Goal: Task Accomplishment & Management: Use online tool/utility

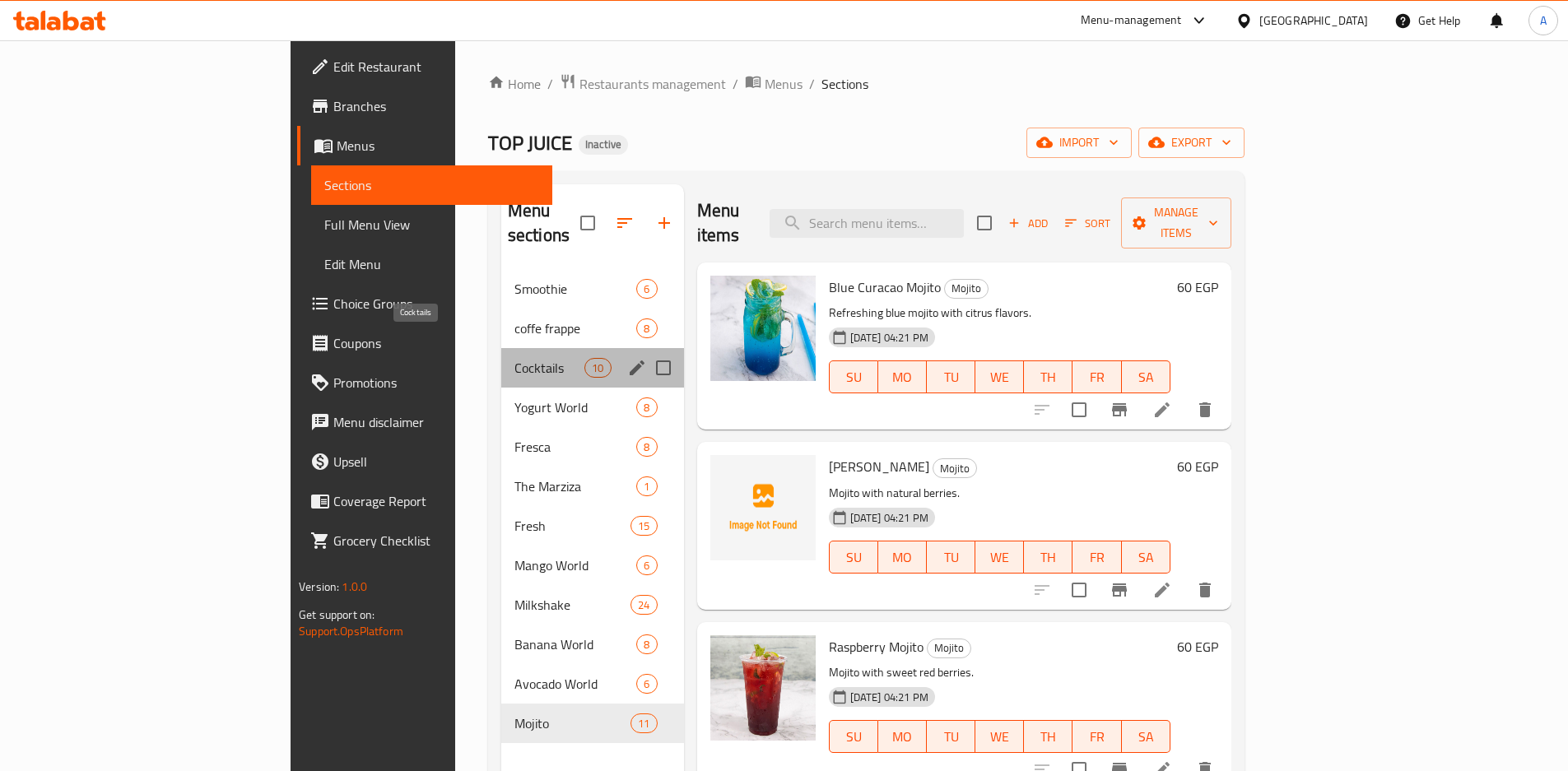
click at [514, 358] on span "Cocktails" at bounding box center [548, 367] width 70 height 20
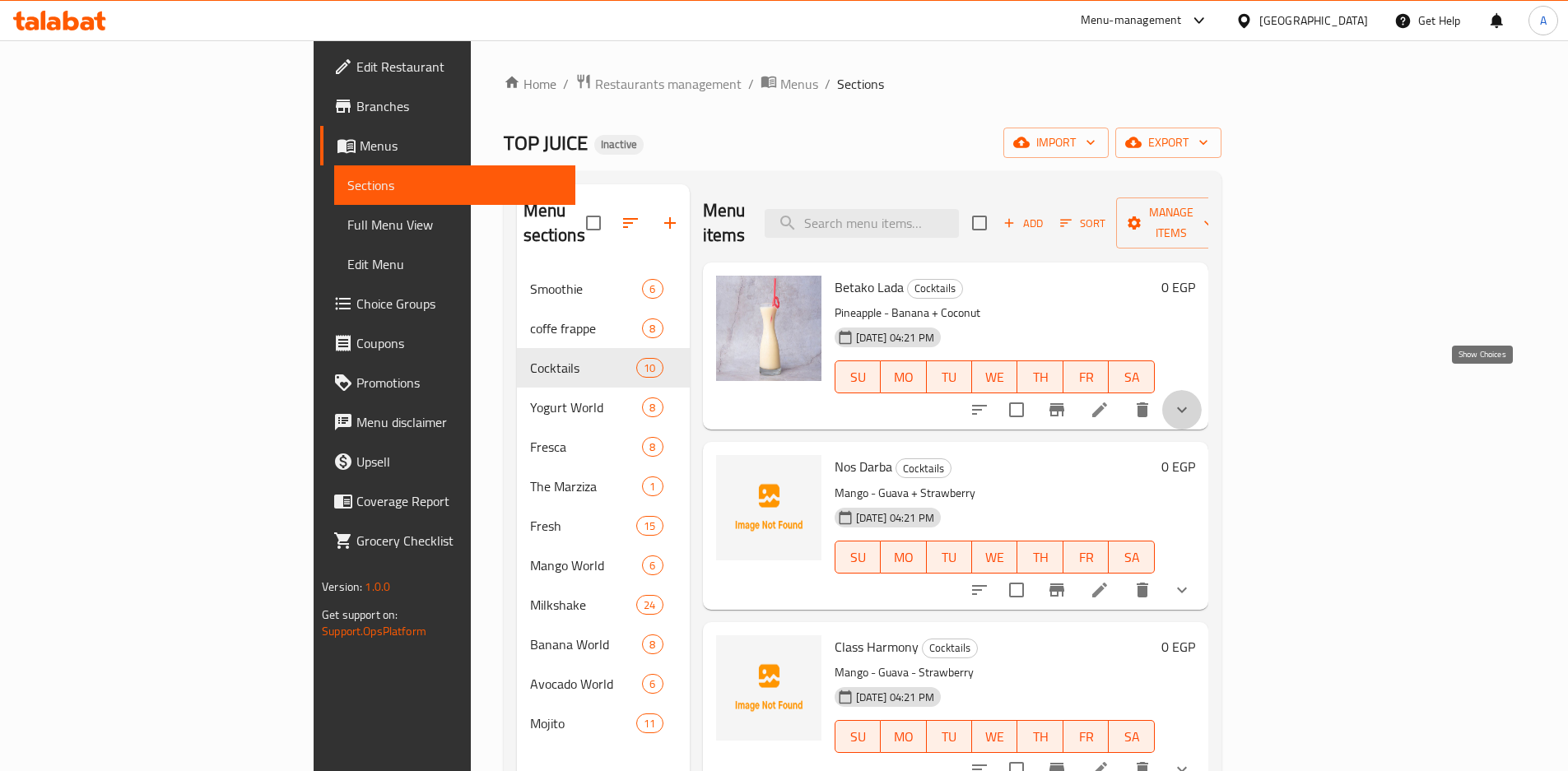
click at [1192, 399] on icon "show more" at bounding box center [1181, 409] width 20 height 20
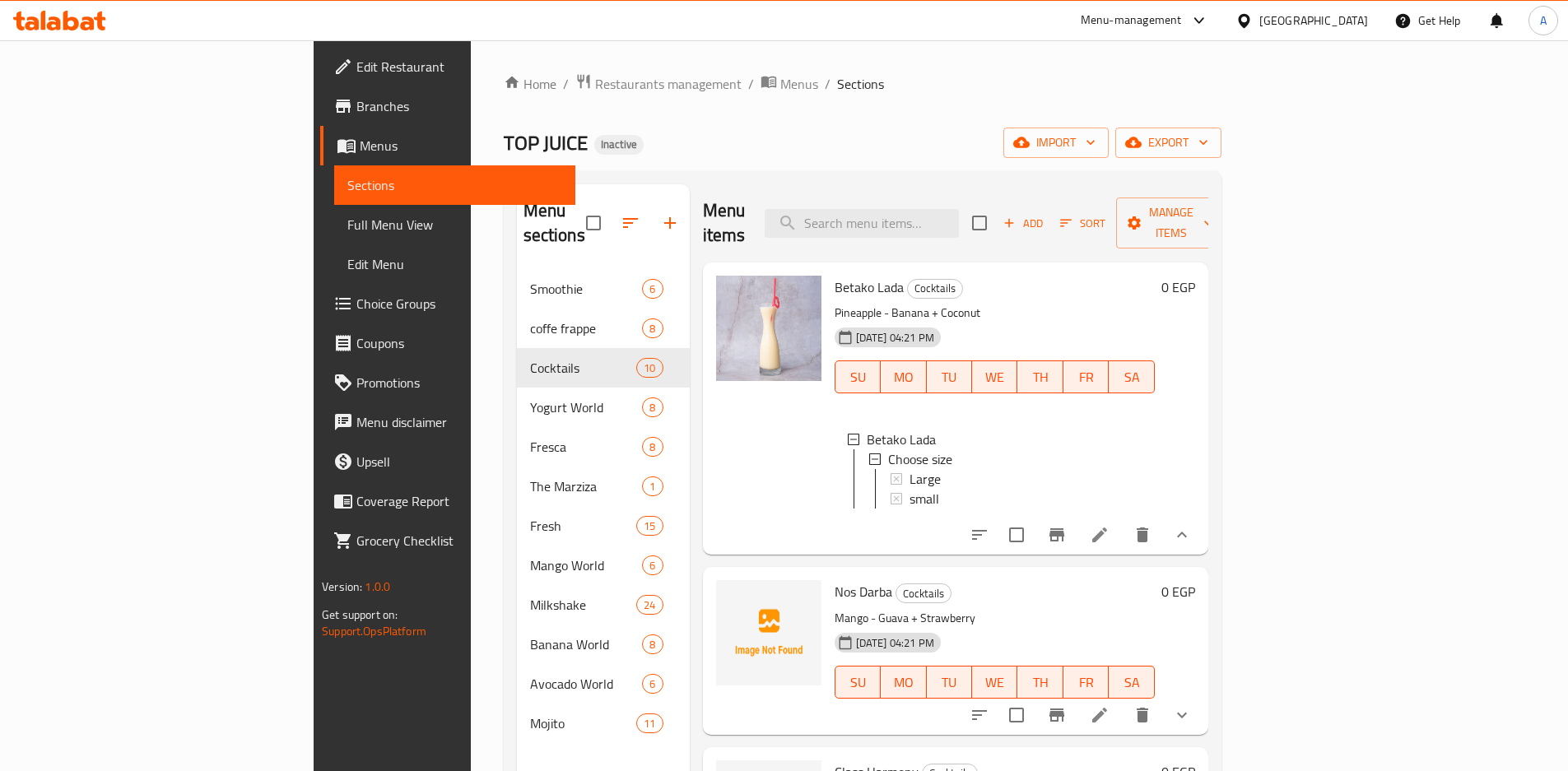
click at [983, 193] on div "Menu items Add Sort Manage items" at bounding box center [955, 223] width 506 height 78
click at [958, 209] on input "search" at bounding box center [861, 223] width 194 height 29
paste input "Class Harmony"
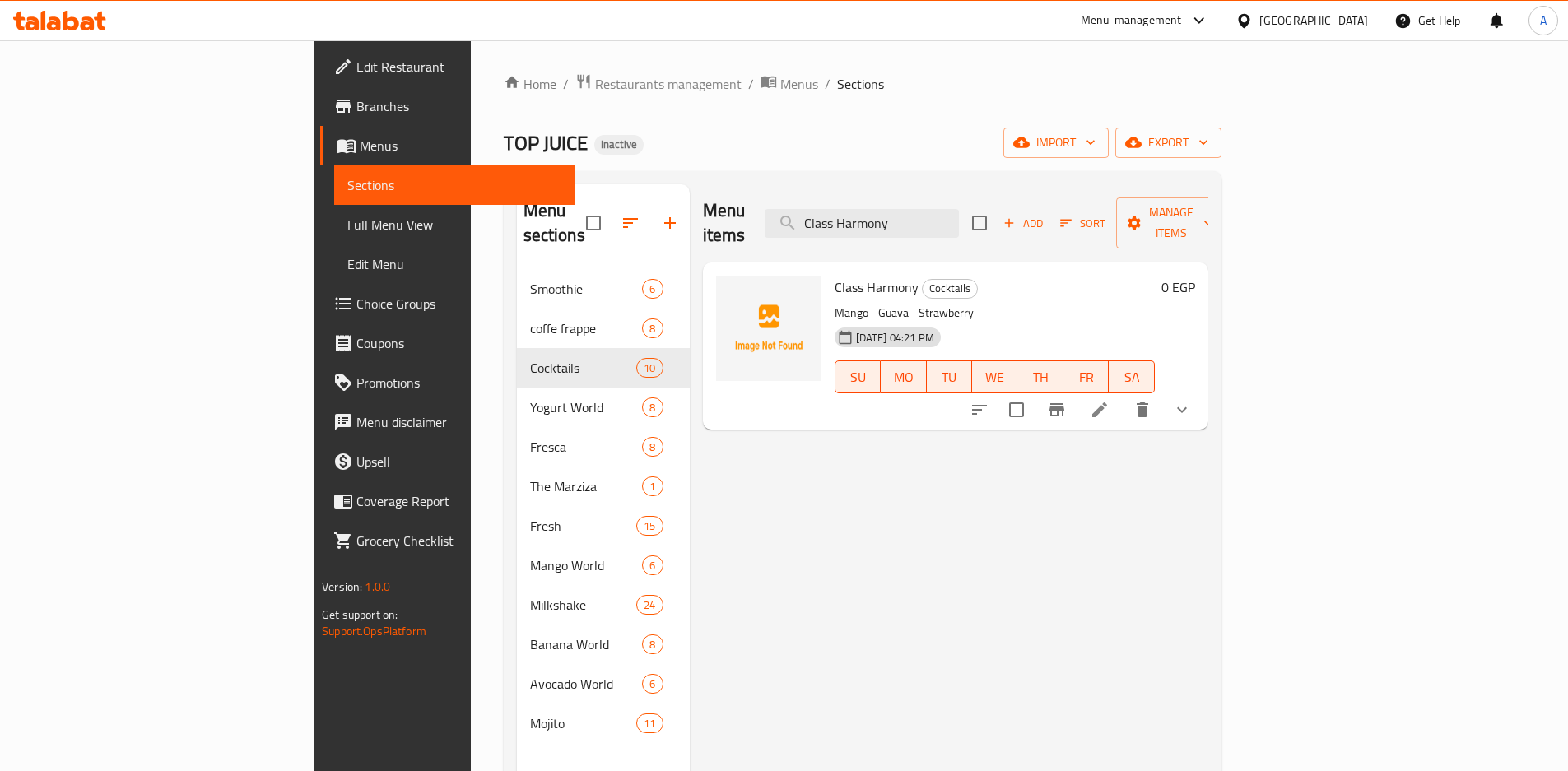
type input "Class Harmony"
click at [1202, 390] on button "show more" at bounding box center [1181, 410] width 39 height 39
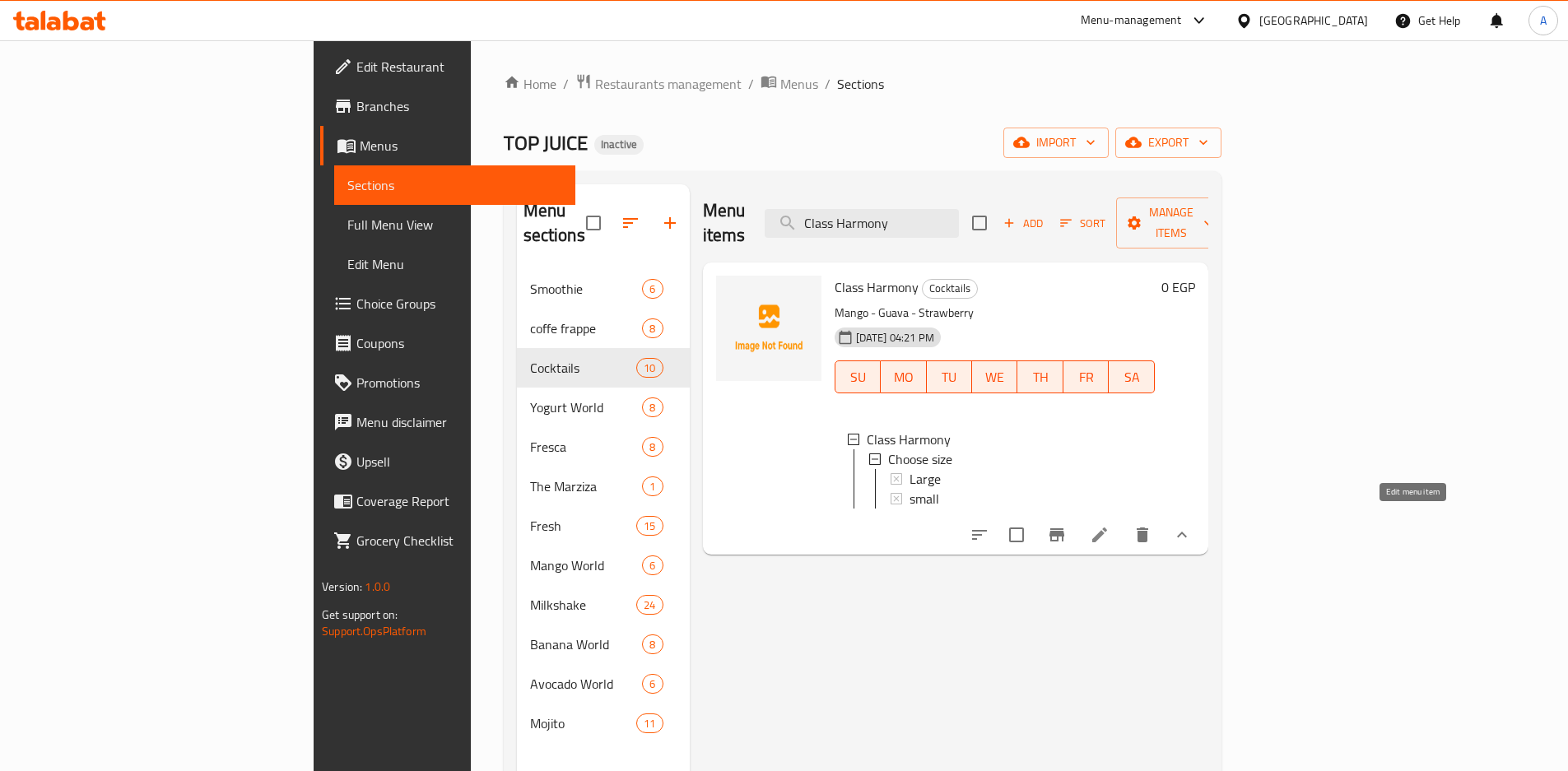
click at [1109, 525] on icon at bounding box center [1099, 534] width 20 height 20
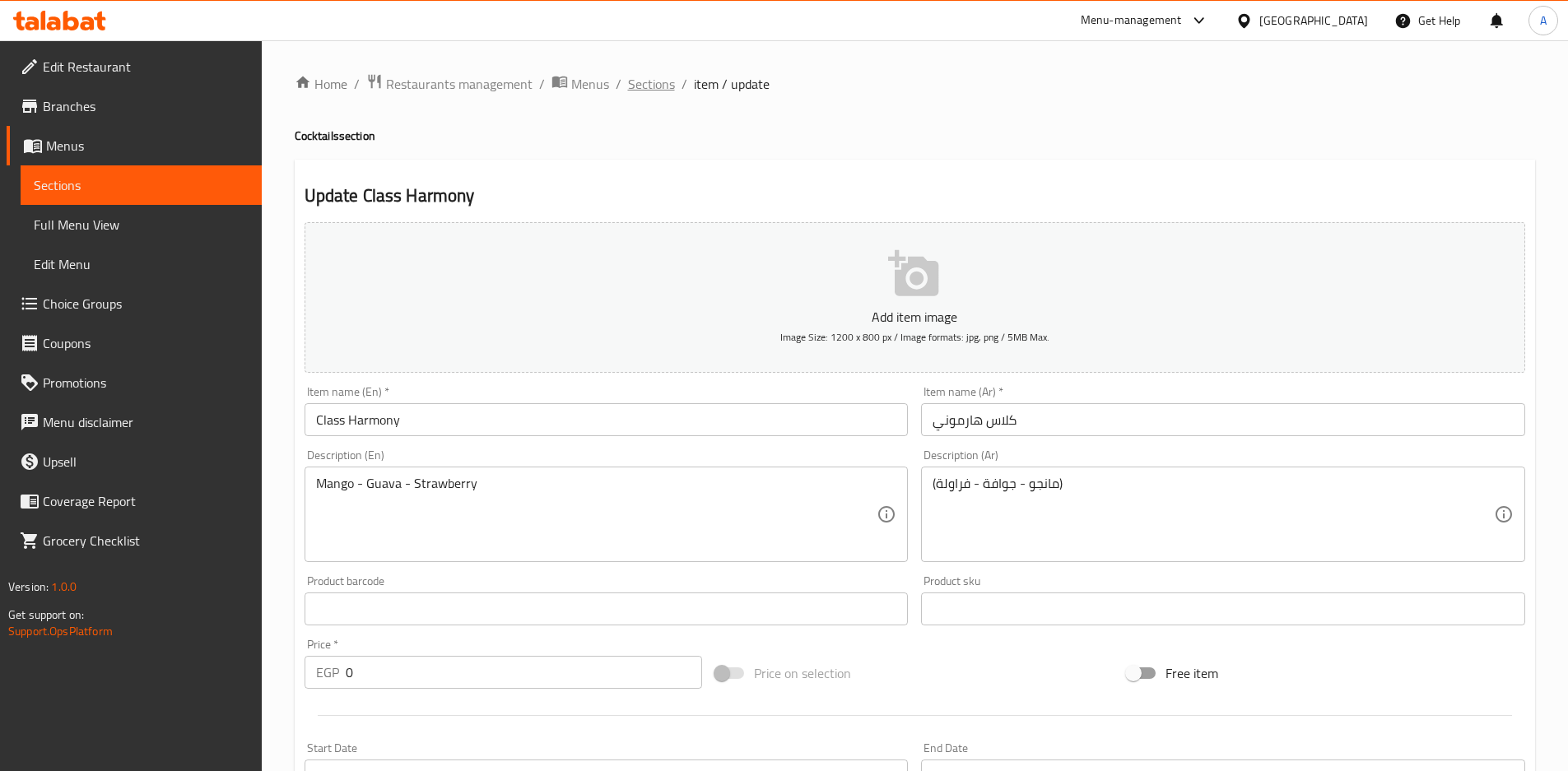
click at [635, 83] on span "Sections" at bounding box center [652, 84] width 46 height 20
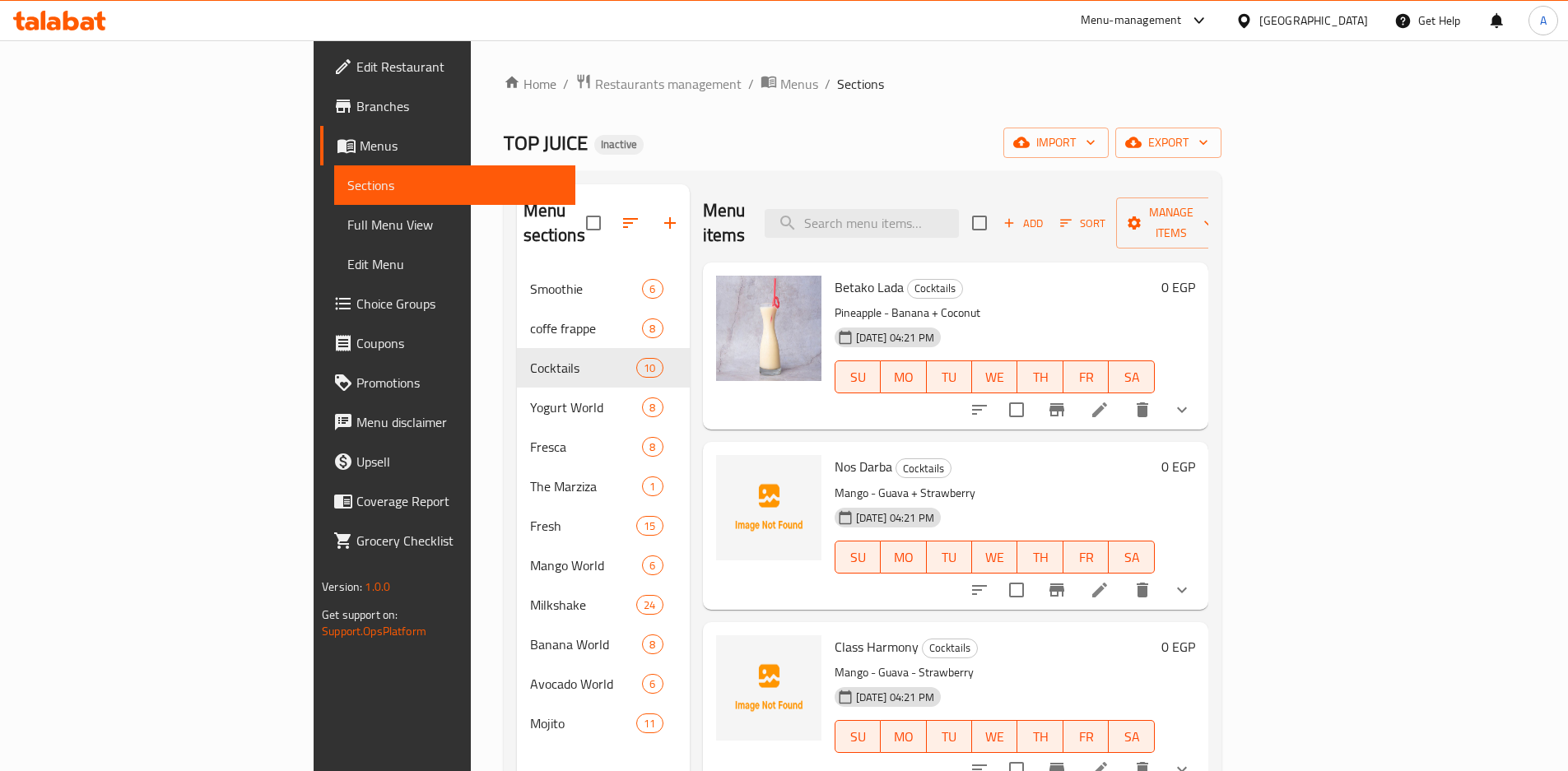
click at [348, 216] on span "Full Menu View" at bounding box center [455, 224] width 215 height 20
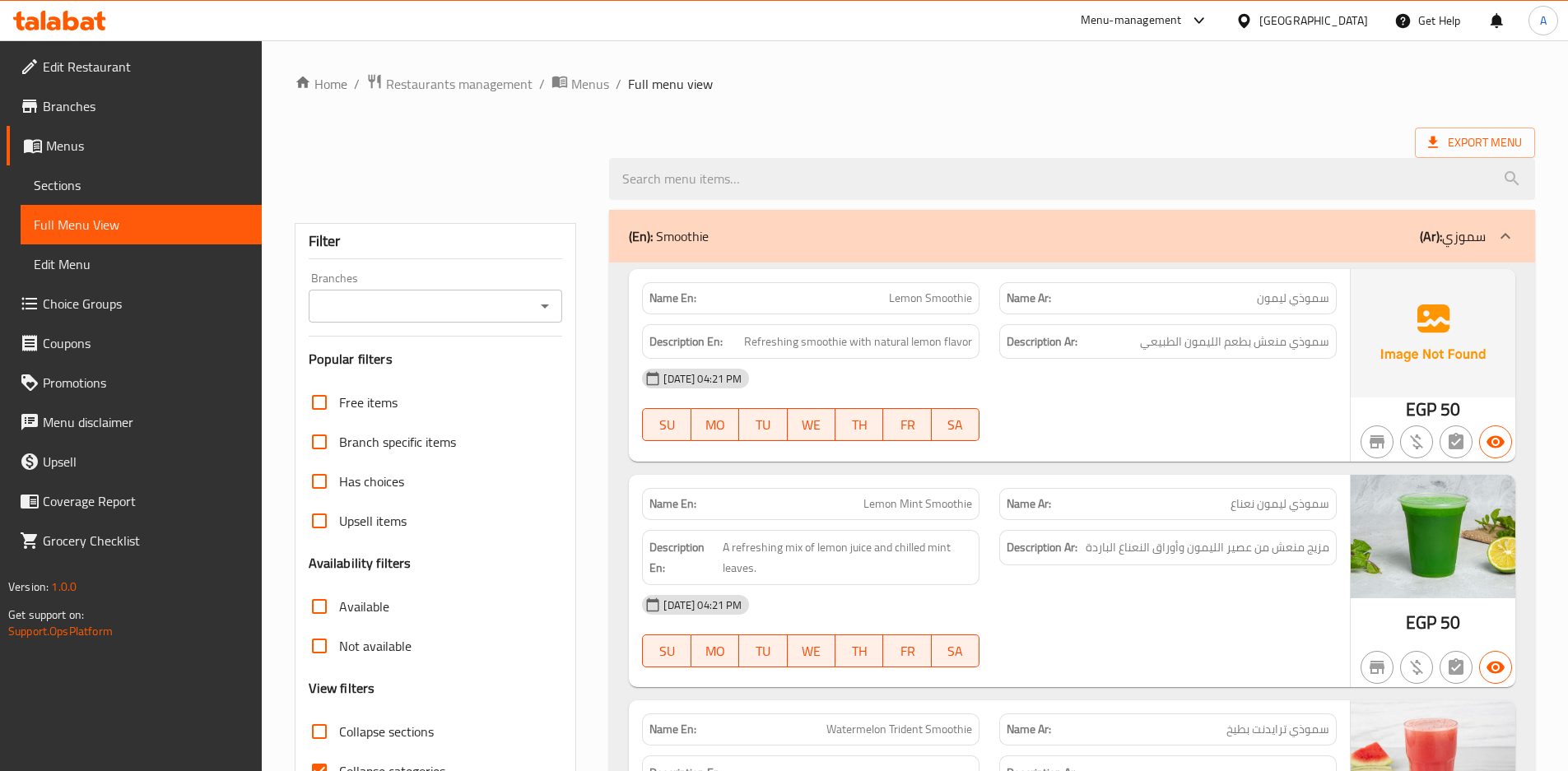
drag, startPoint x: 1308, startPoint y: 404, endPoint x: 1259, endPoint y: 402, distance: 49.0
click at [1308, 404] on div "15-08-2025 04:21 PM SU MO TU WE TH FR SA" at bounding box center [989, 404] width 714 height 92
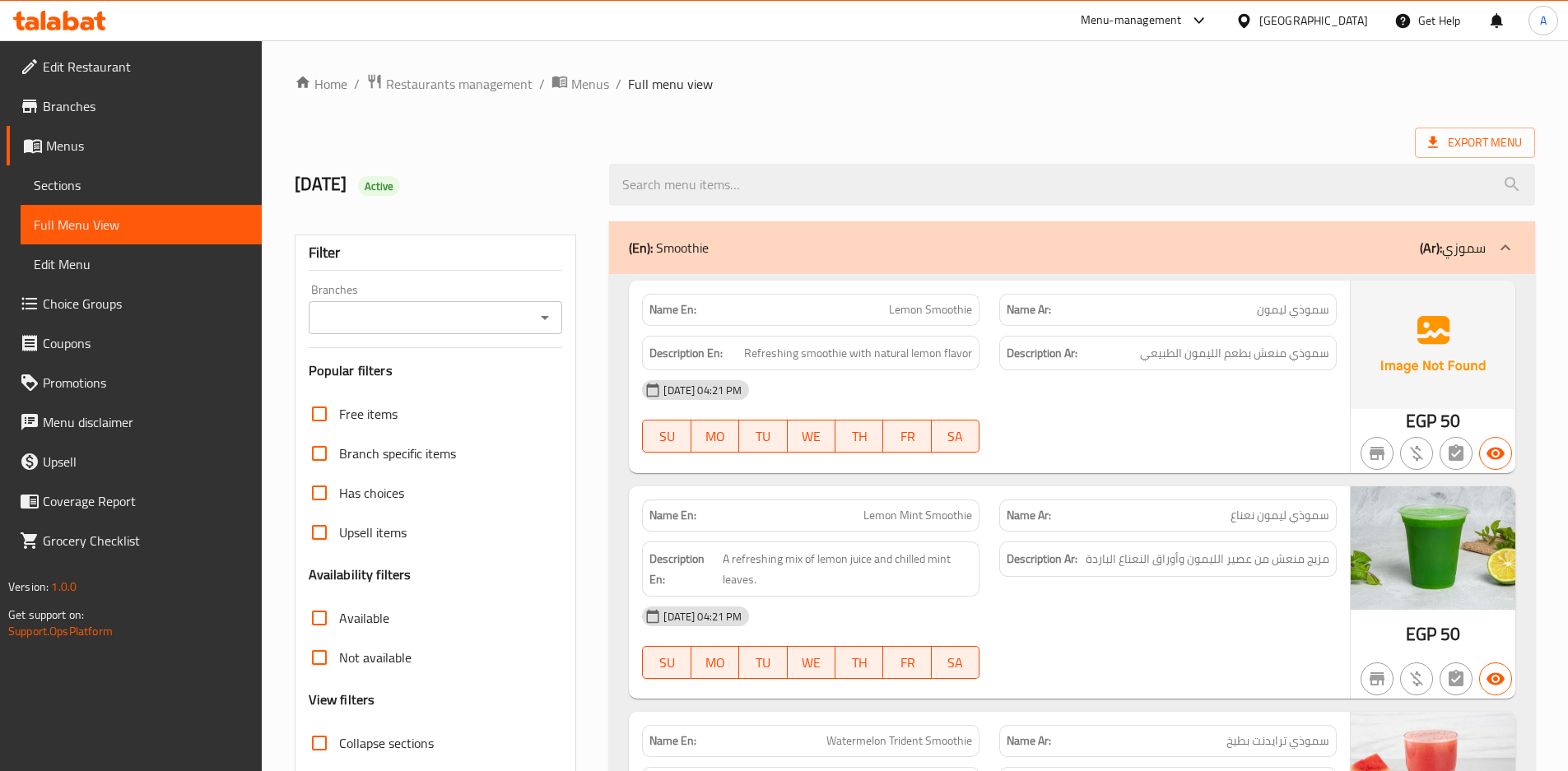
scroll to position [412, 0]
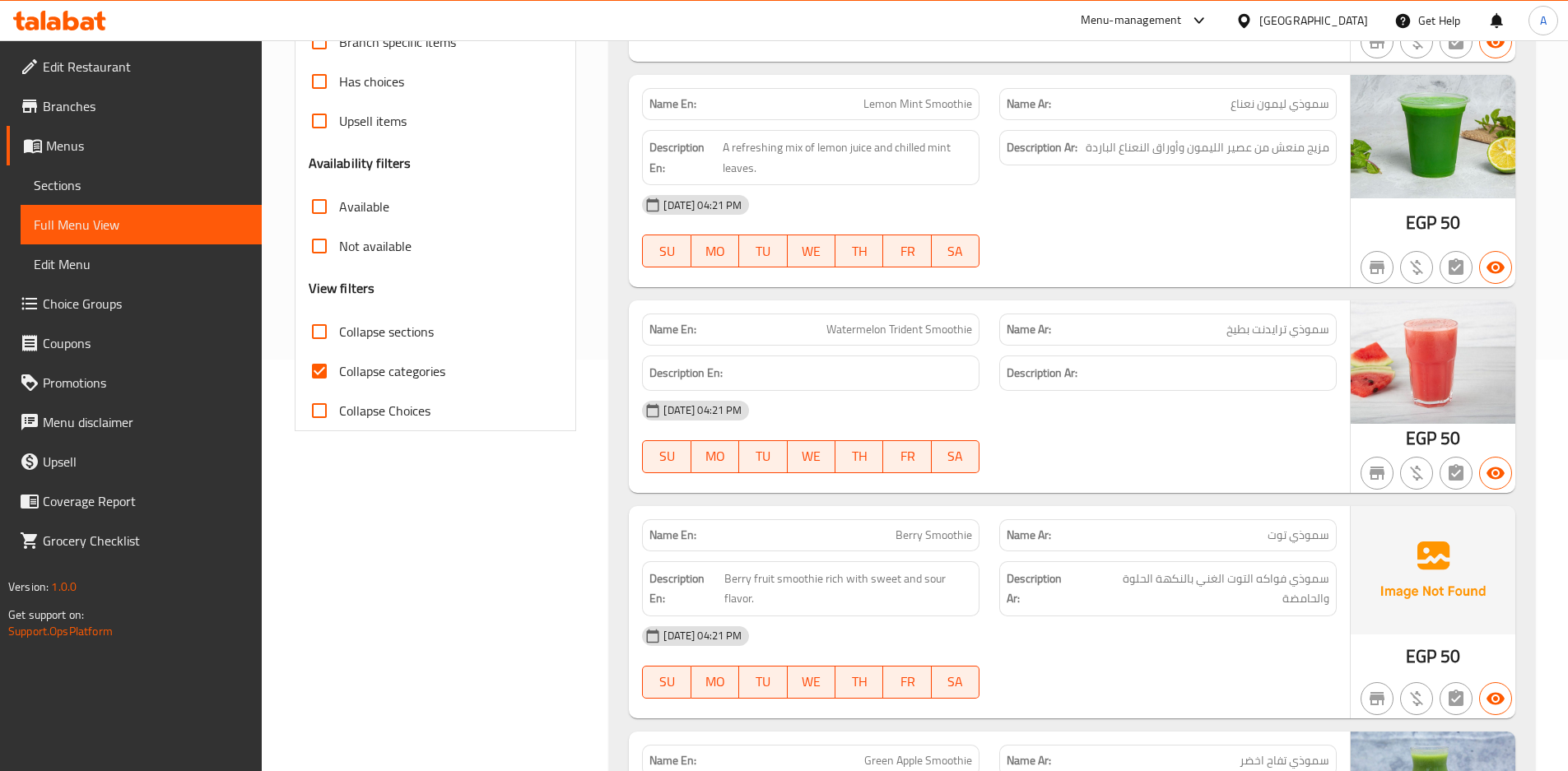
click at [329, 333] on input "Collapse sections" at bounding box center [319, 332] width 39 height 39
checkbox input "true"
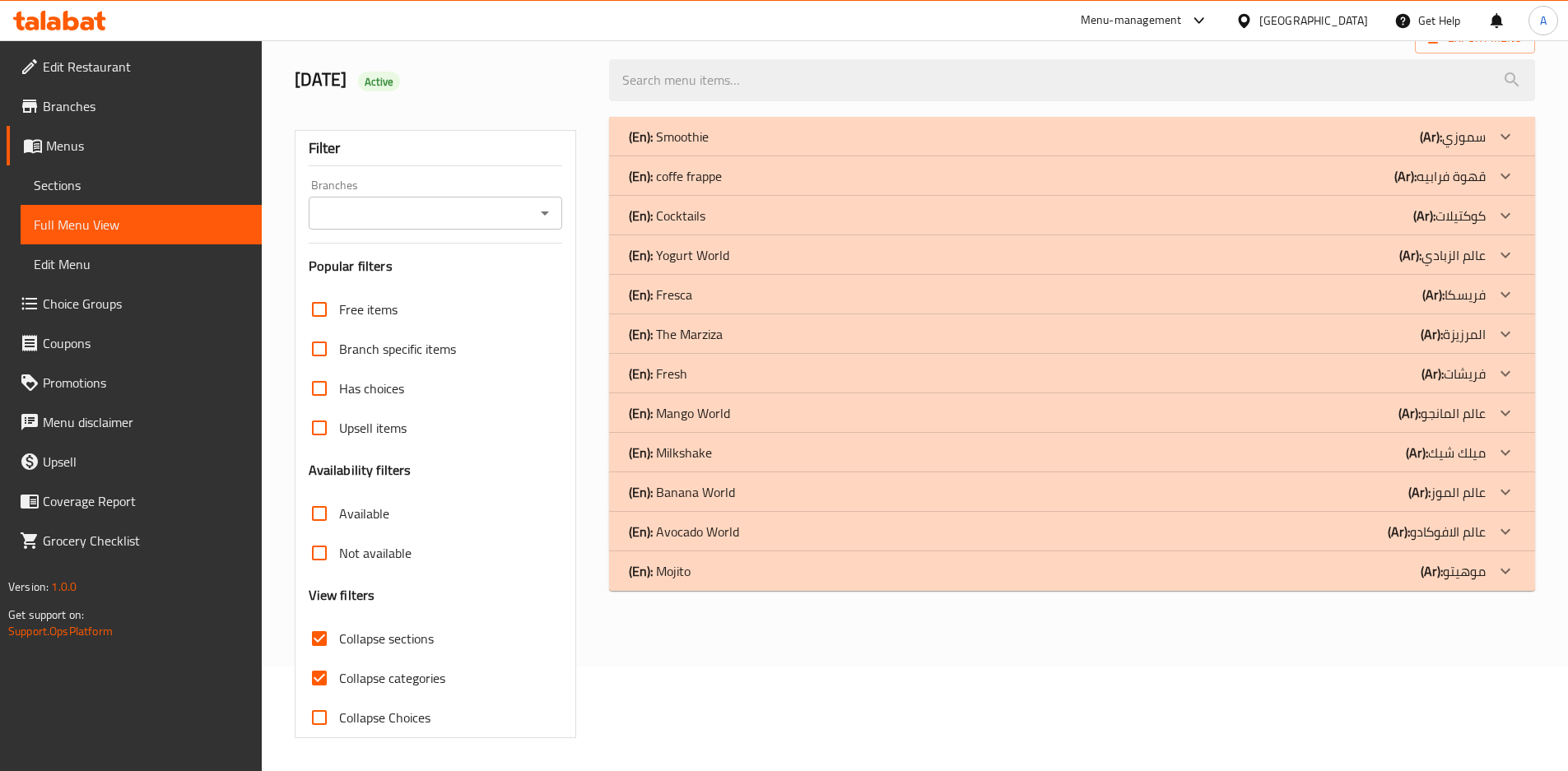
scroll to position [104, 0]
click at [726, 147] on div "(En): Cocktails (Ar): كوكتيلات" at bounding box center [1057, 136] width 857 height 20
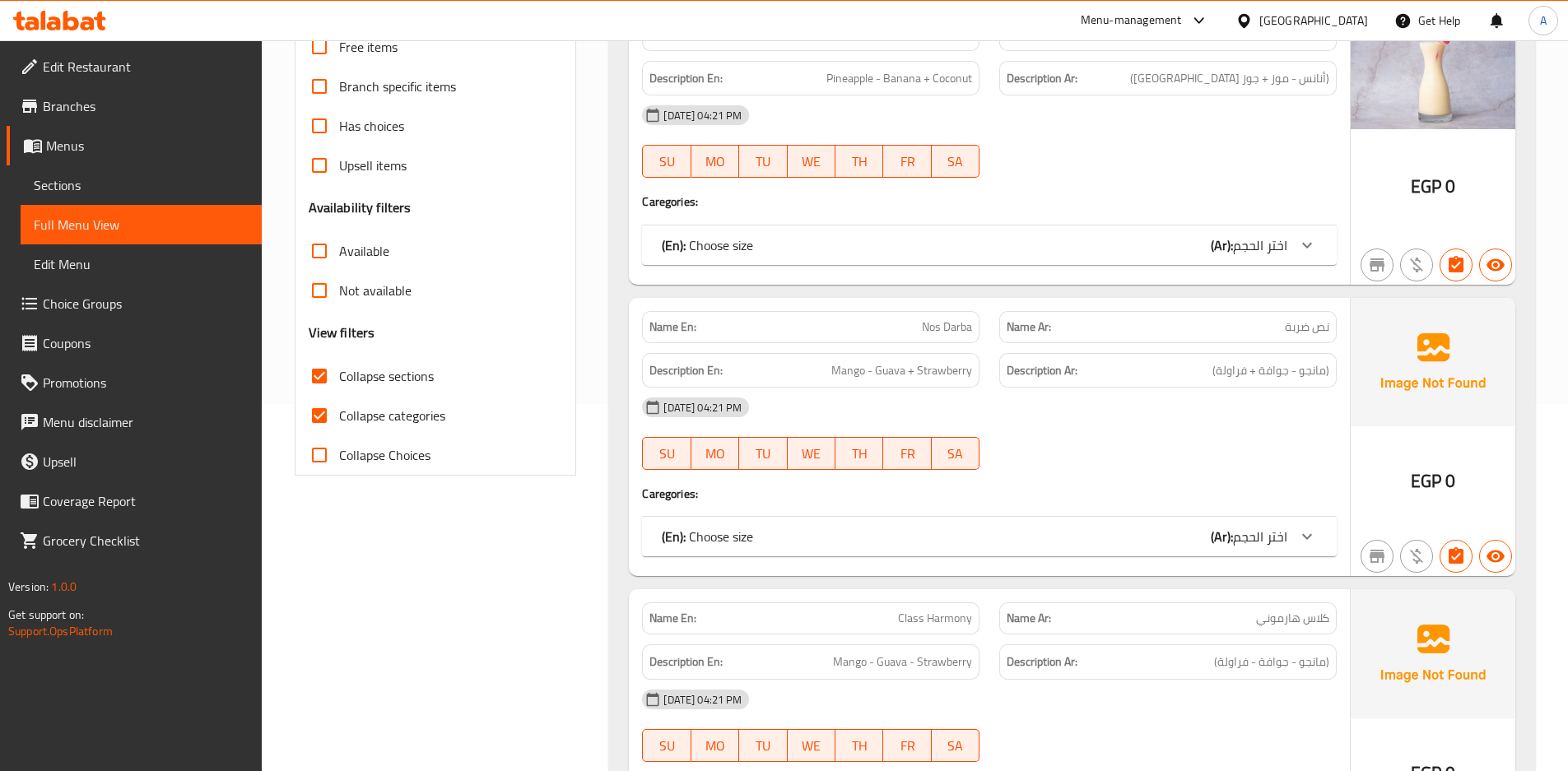
scroll to position [383, 0]
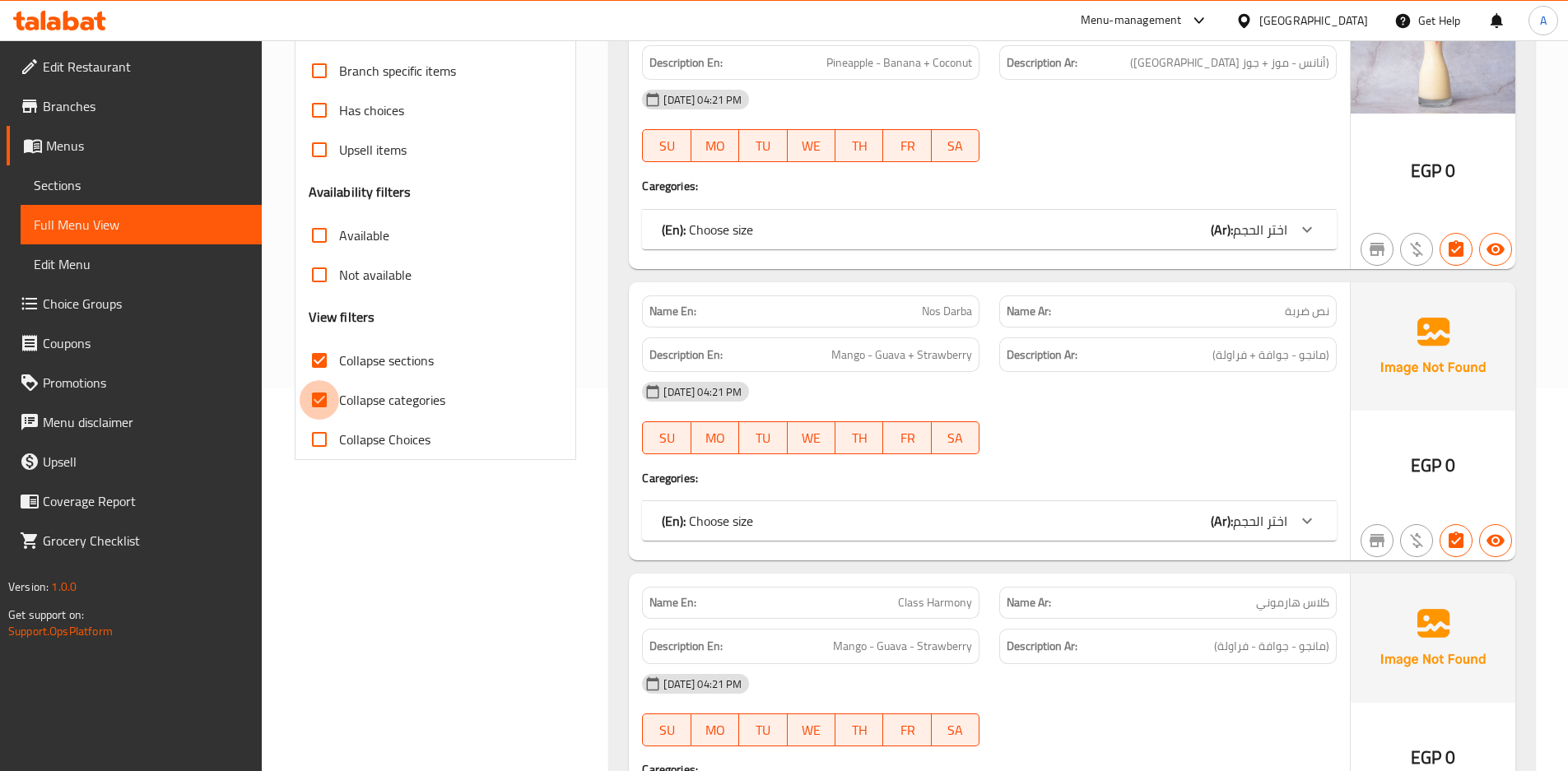
click at [309, 397] on input "Collapse categories" at bounding box center [319, 399] width 39 height 39
checkbox input "false"
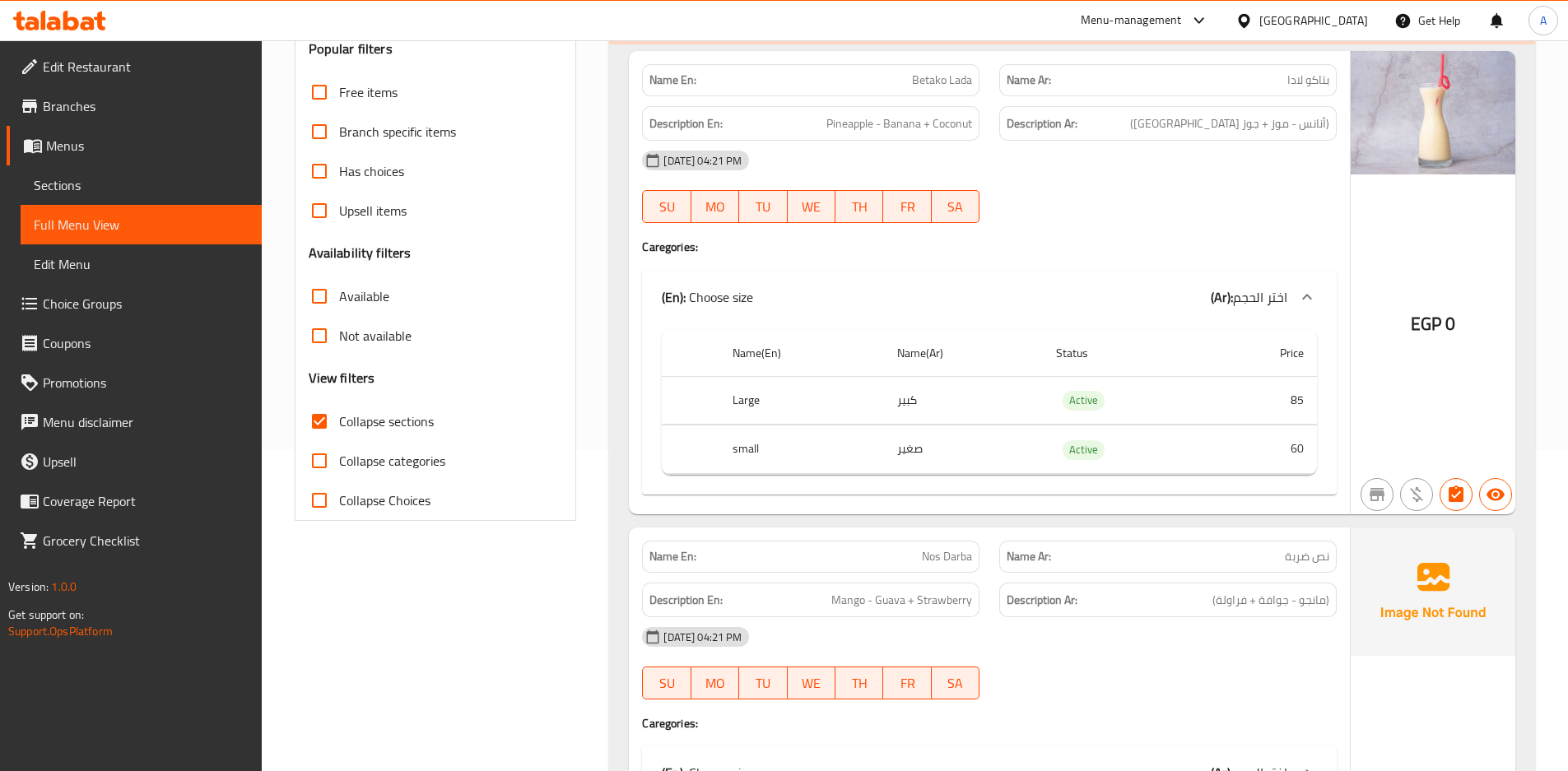
scroll to position [311, 0]
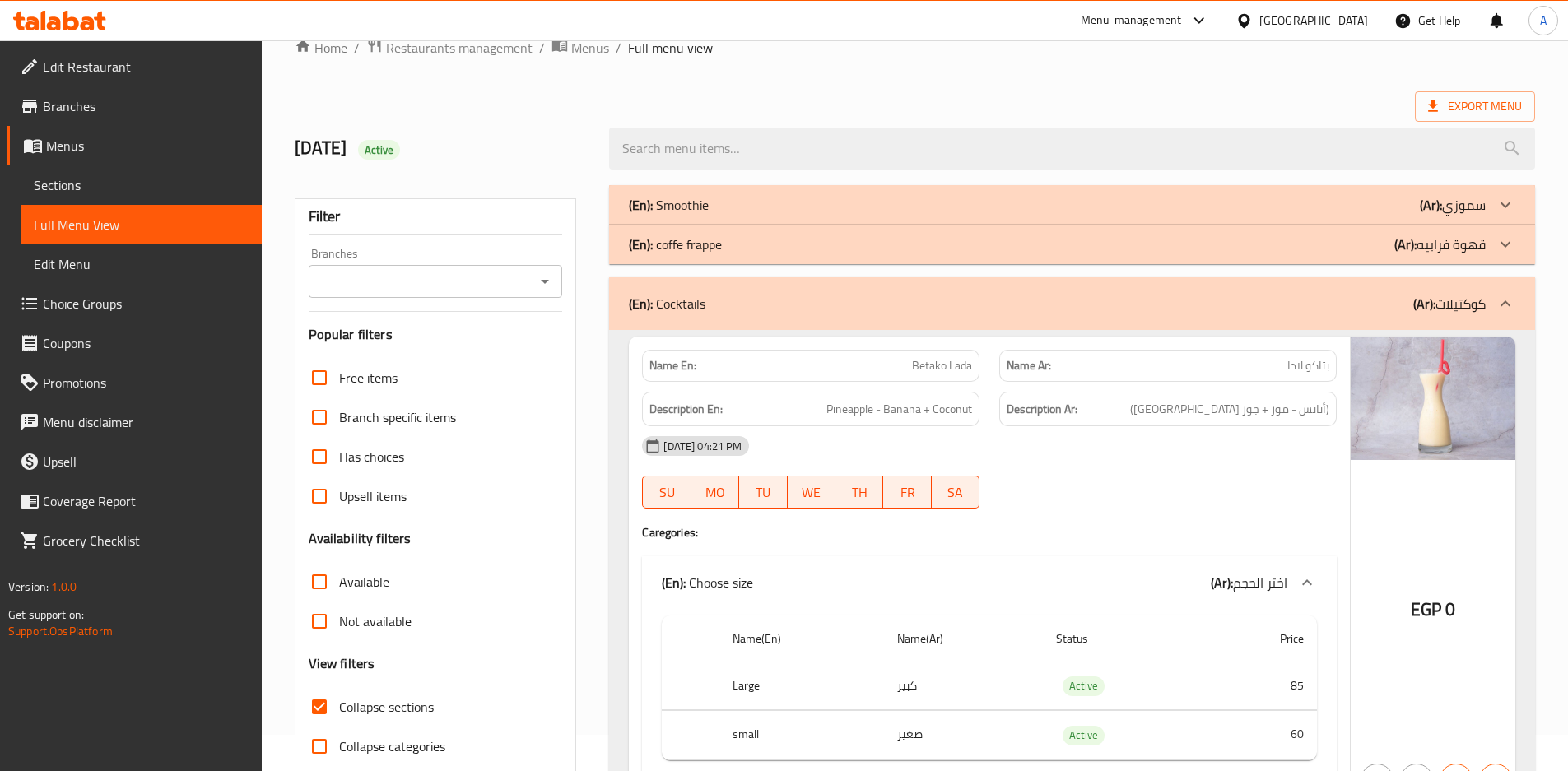
scroll to position [0, 0]
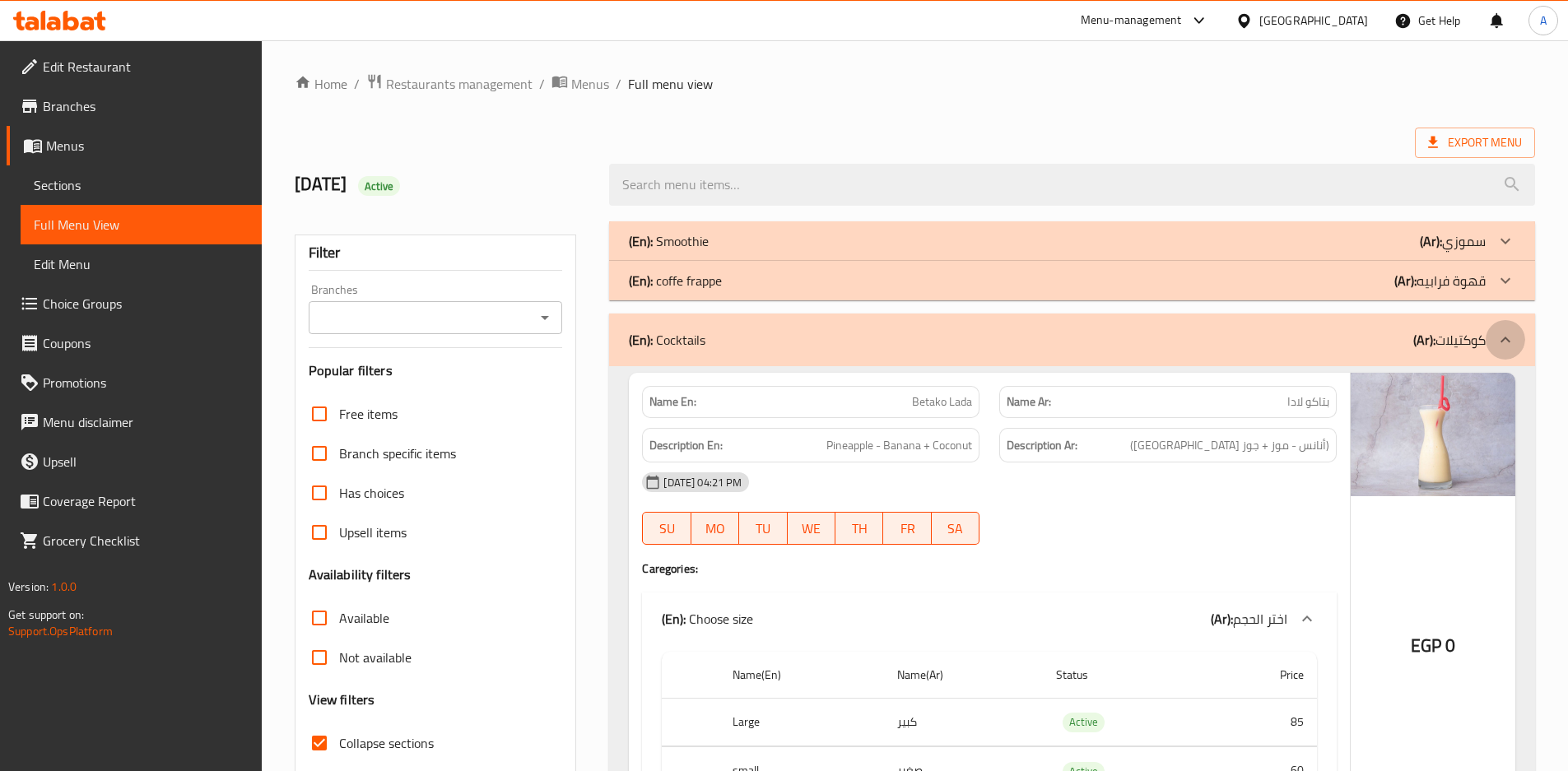
click at [1493, 333] on div at bounding box center [1505, 339] width 39 height 39
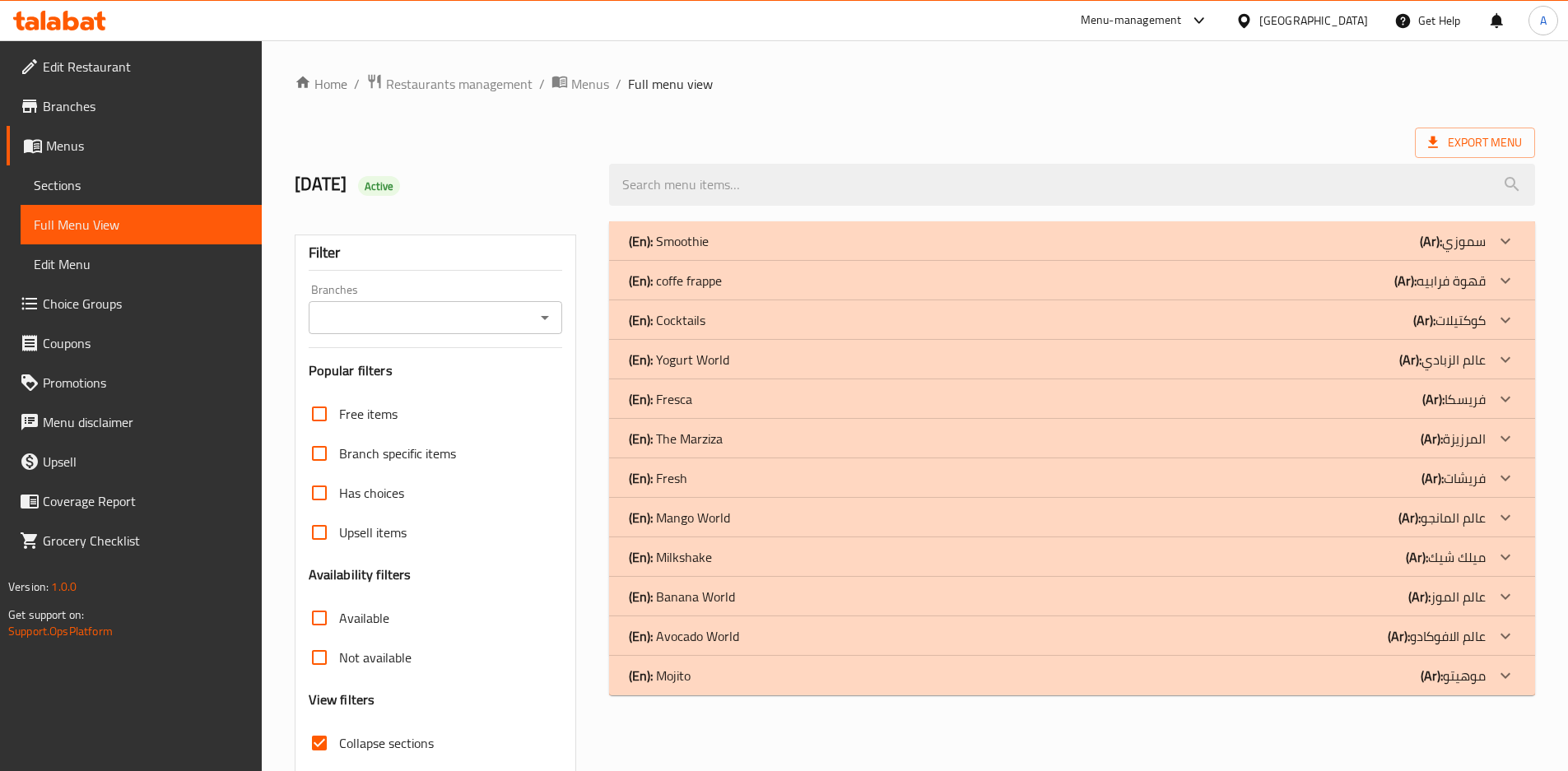
click at [708, 251] on p "(En): Yogurt World" at bounding box center [668, 241] width 80 height 20
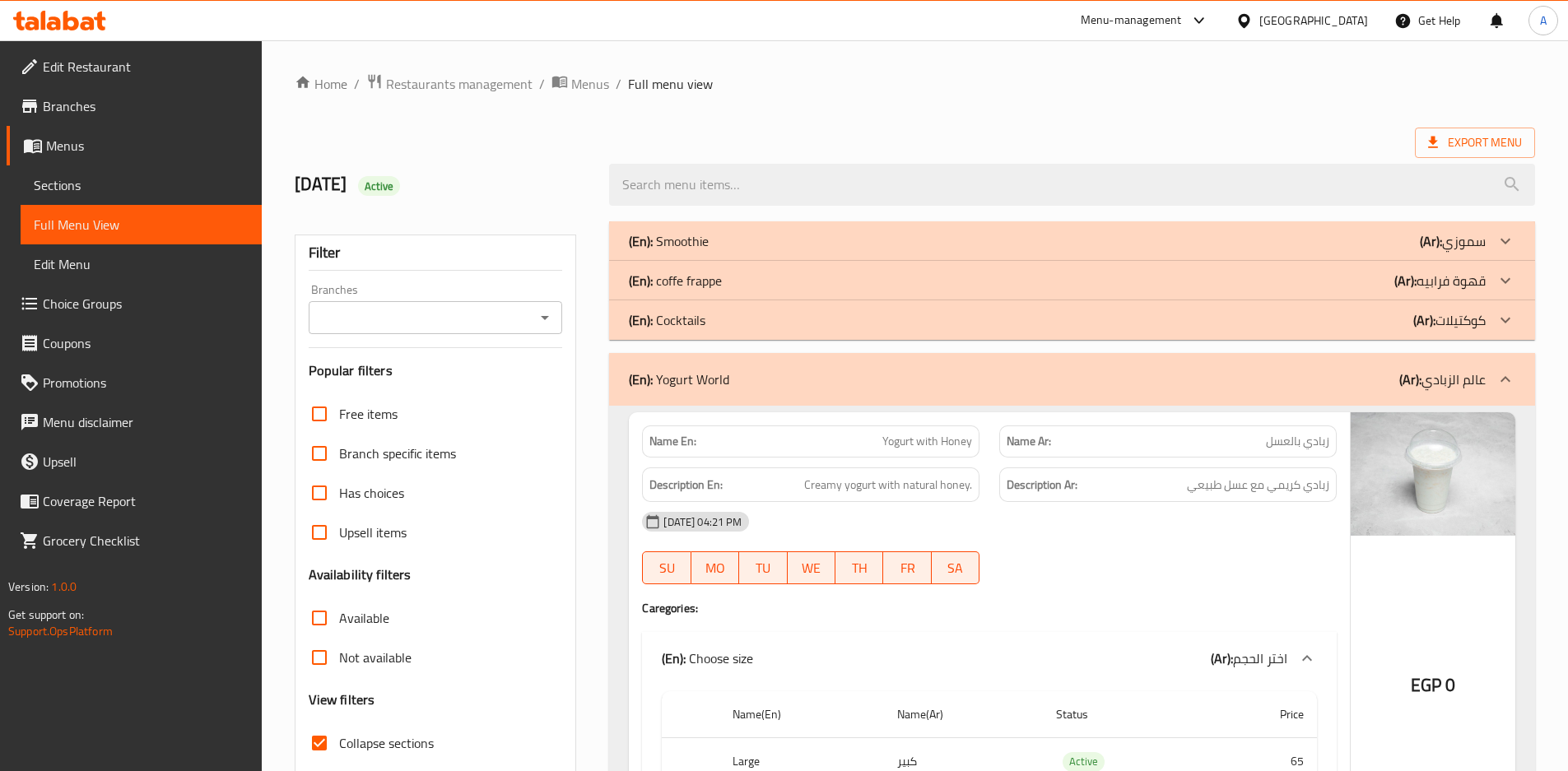
click at [1482, 373] on p "(Ar): عالم الزبادي" at bounding box center [1442, 379] width 86 height 20
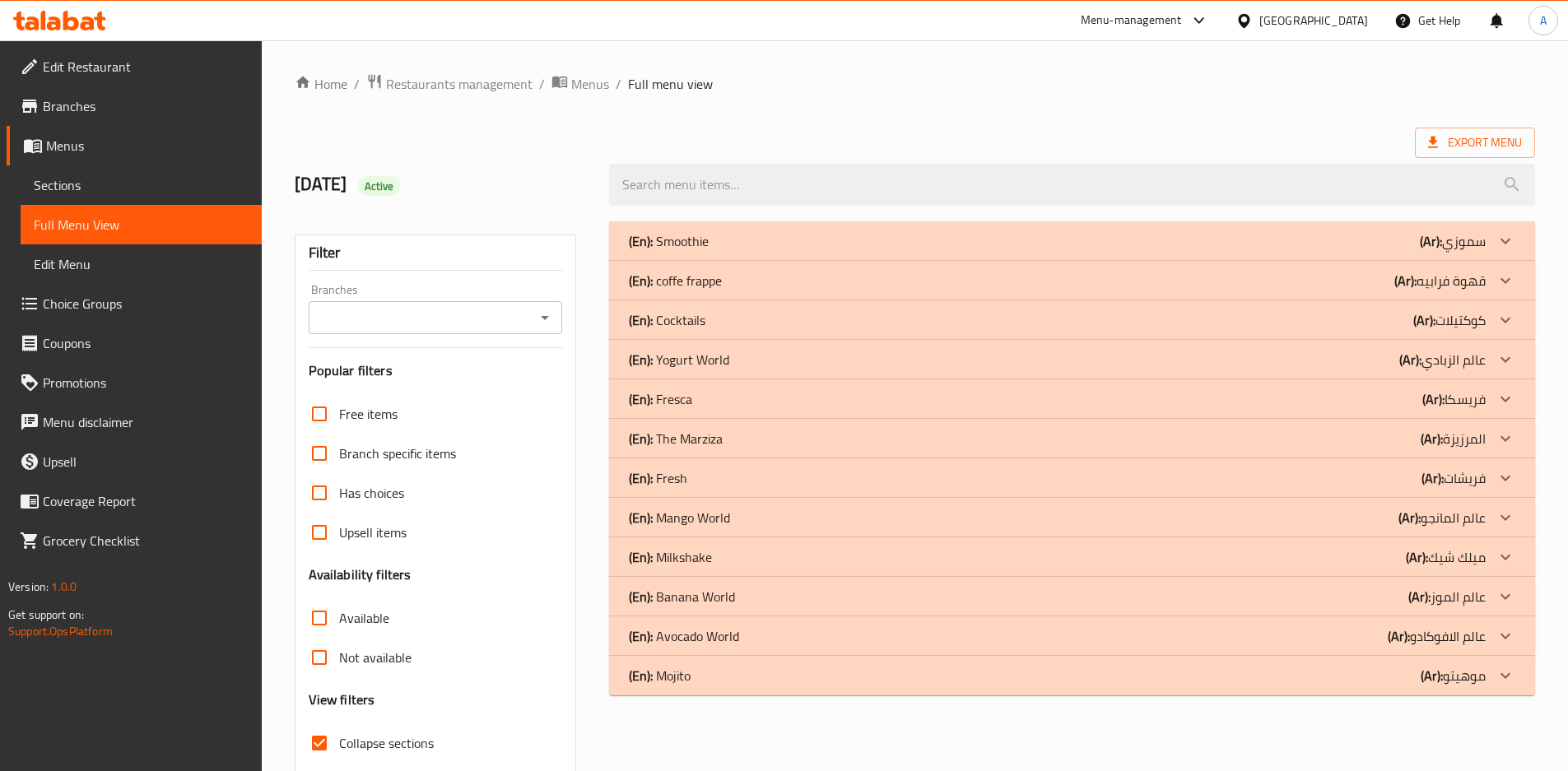
click at [1483, 251] on p "(Ar): المرزيزة" at bounding box center [1452, 241] width 66 height 20
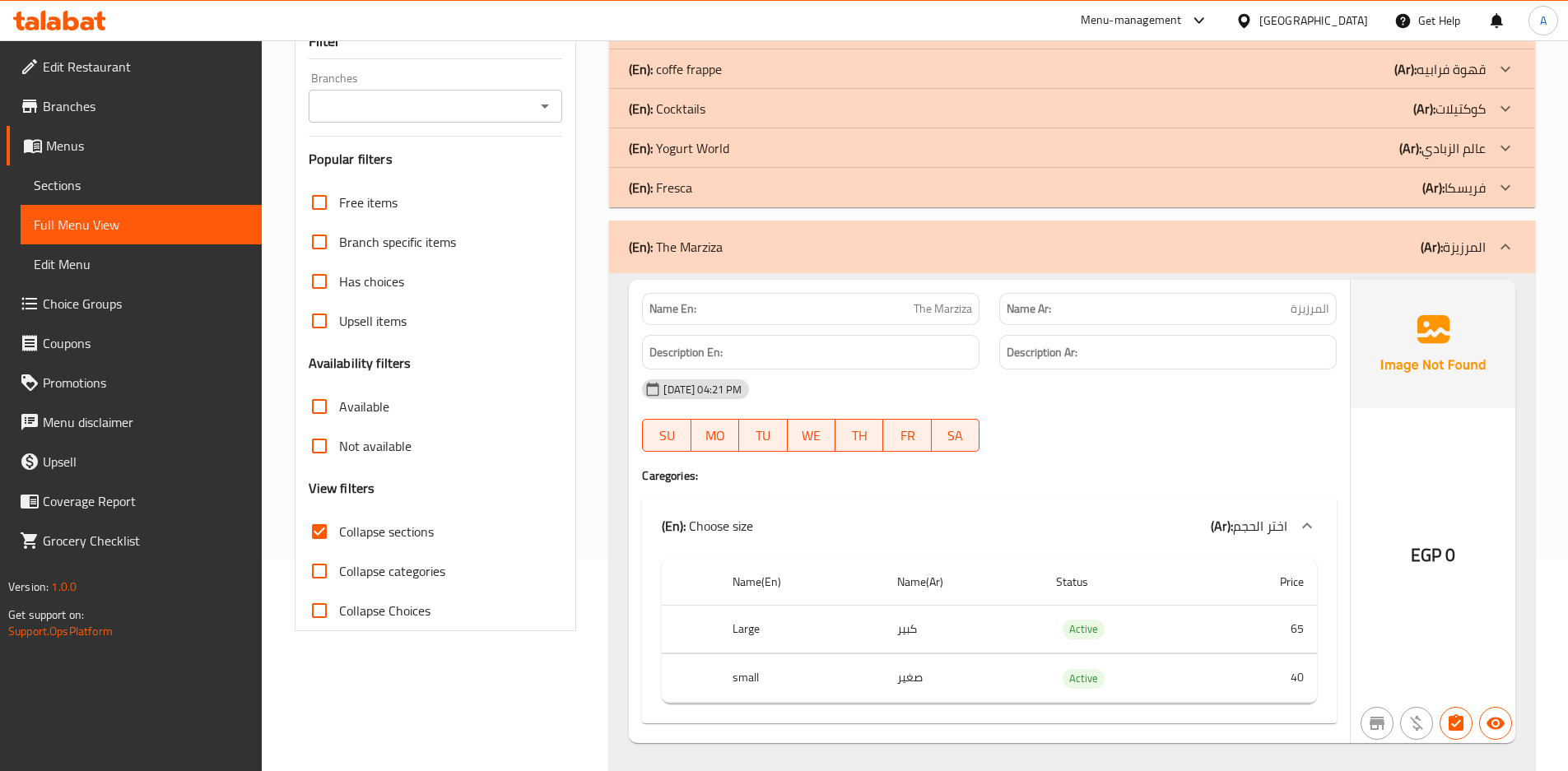
scroll to position [240, 0]
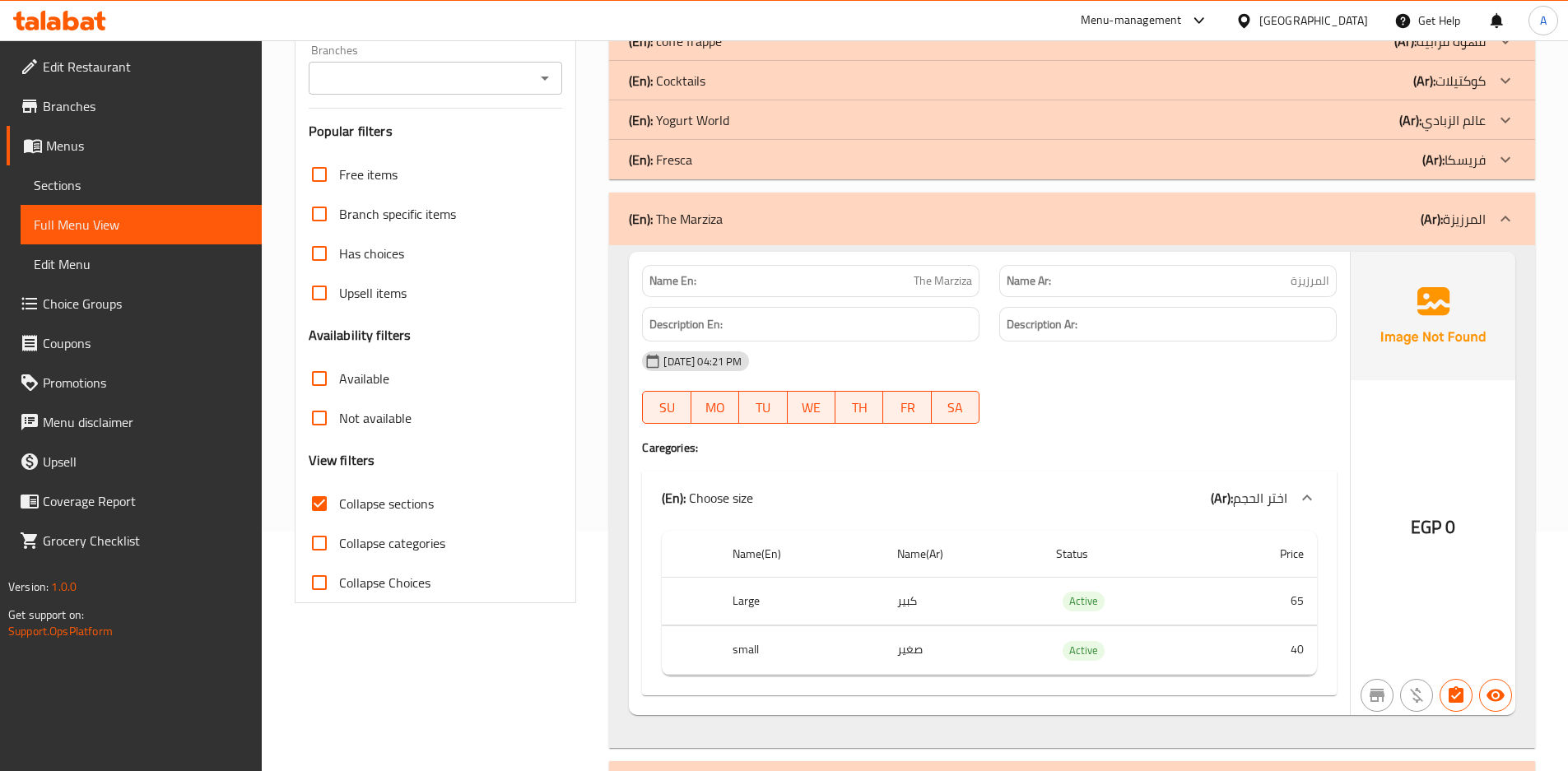
click at [735, 218] on div "(En): The Marziza (Ar): المرزيزة" at bounding box center [1057, 218] width 857 height 20
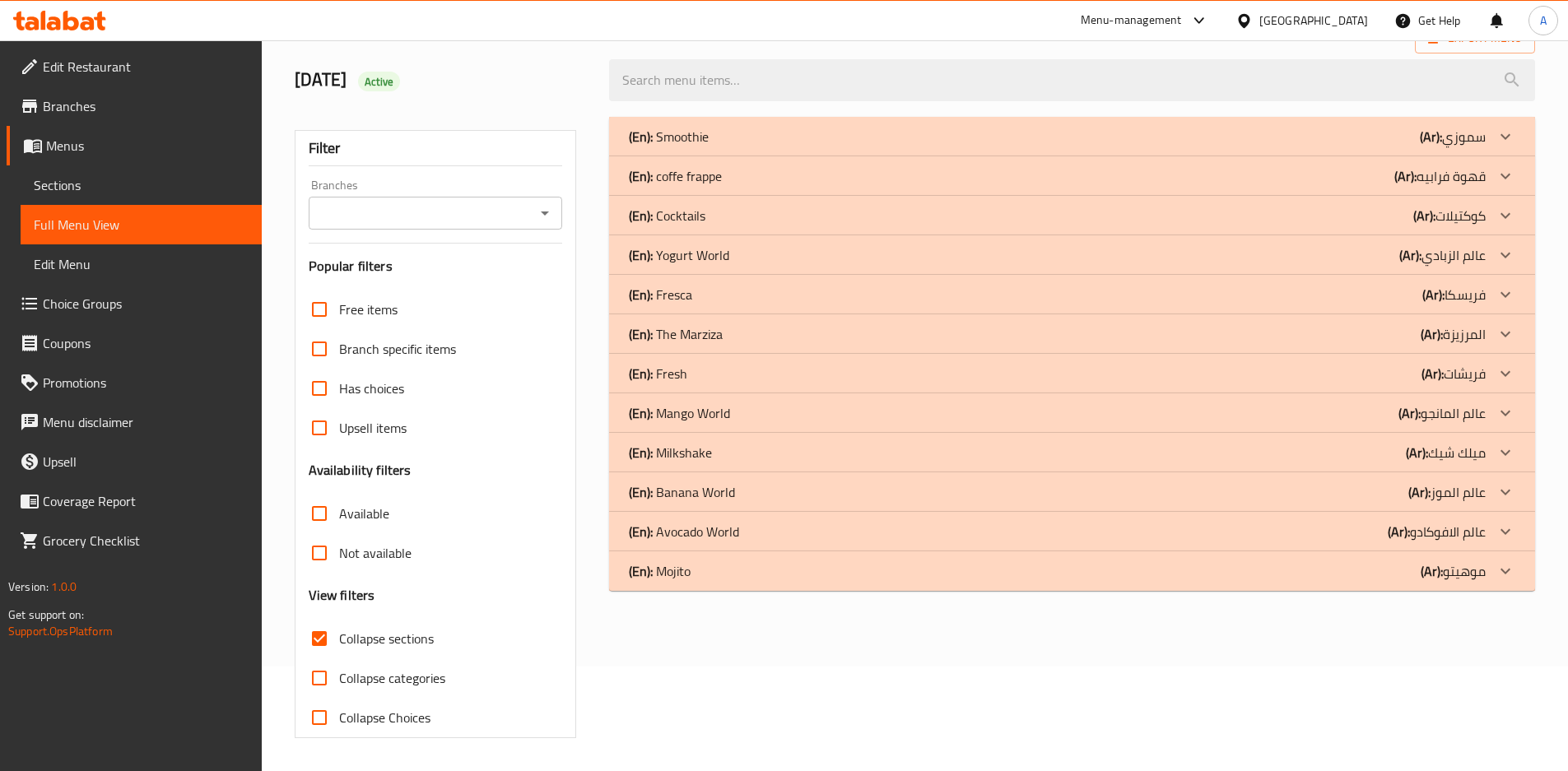
scroll to position [104, 0]
click at [710, 147] on div "(En): Fresh (Ar): فريشات" at bounding box center [1057, 136] width 857 height 20
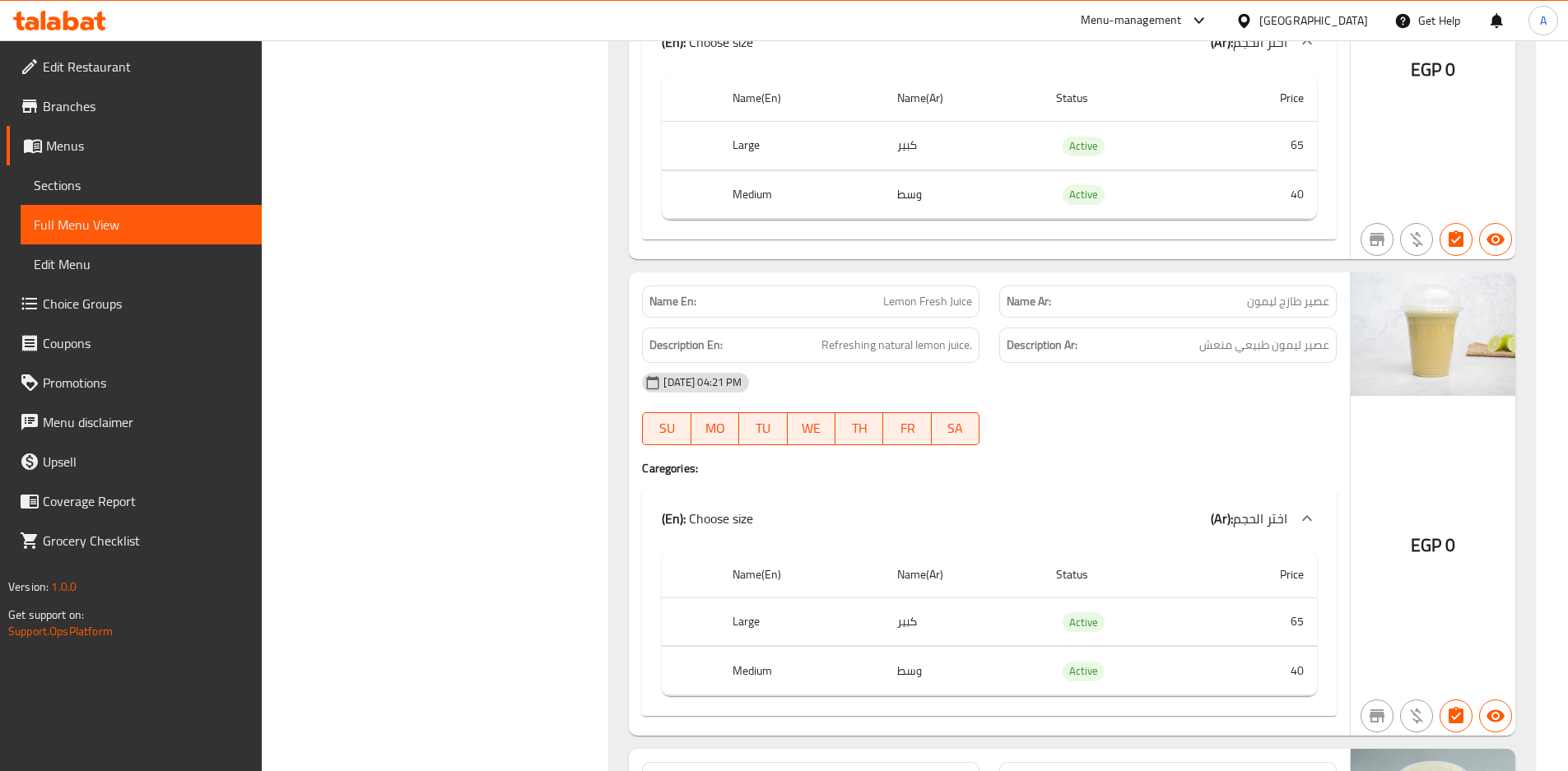
scroll to position [2685, 0]
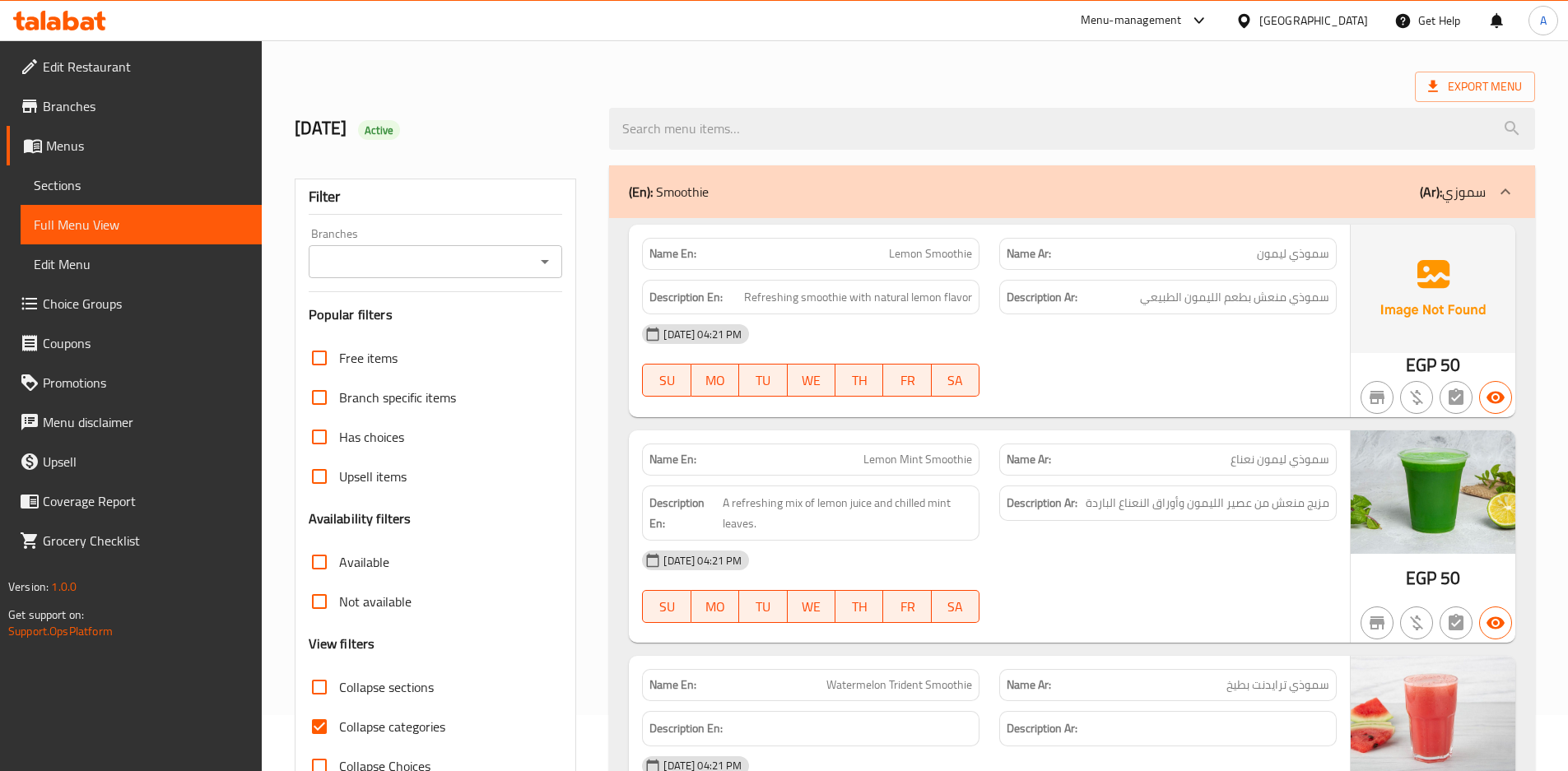
scroll to position [83, 0]
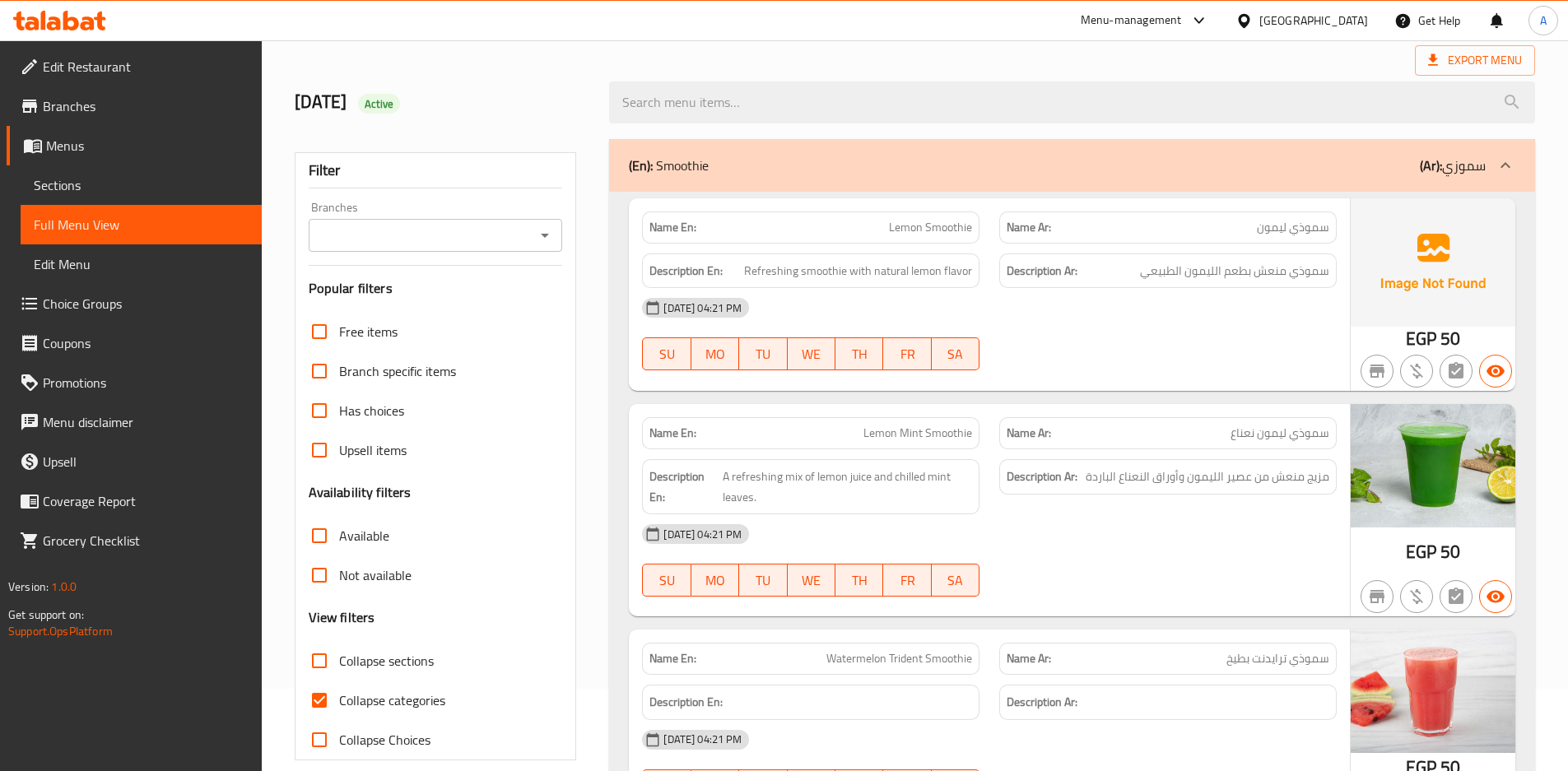
click at [318, 664] on input "Collapse sections" at bounding box center [319, 660] width 39 height 39
checkbox input "true"
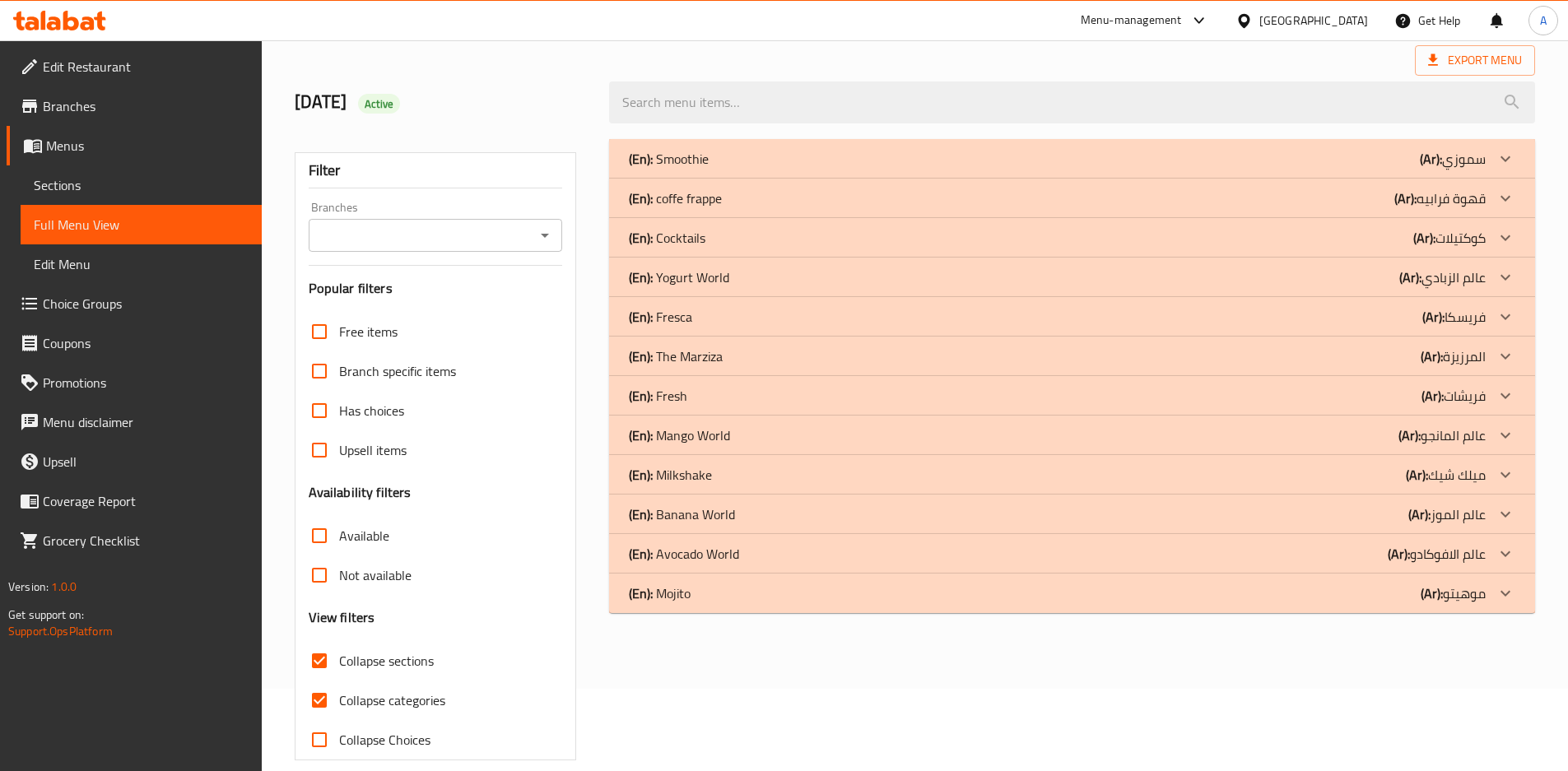
click at [708, 168] on p "(En): Mango World" at bounding box center [668, 158] width 80 height 20
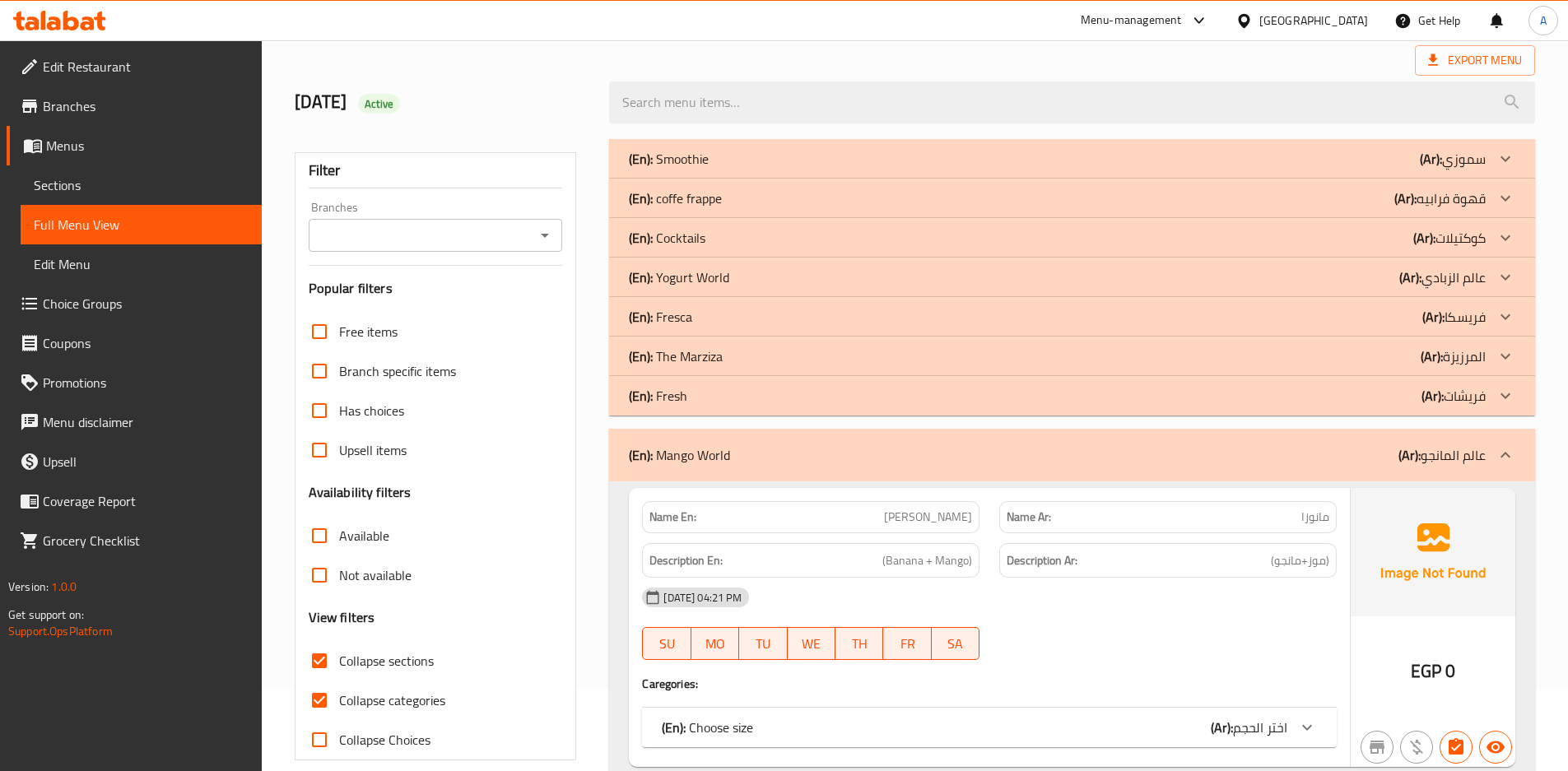
scroll to position [576, 0]
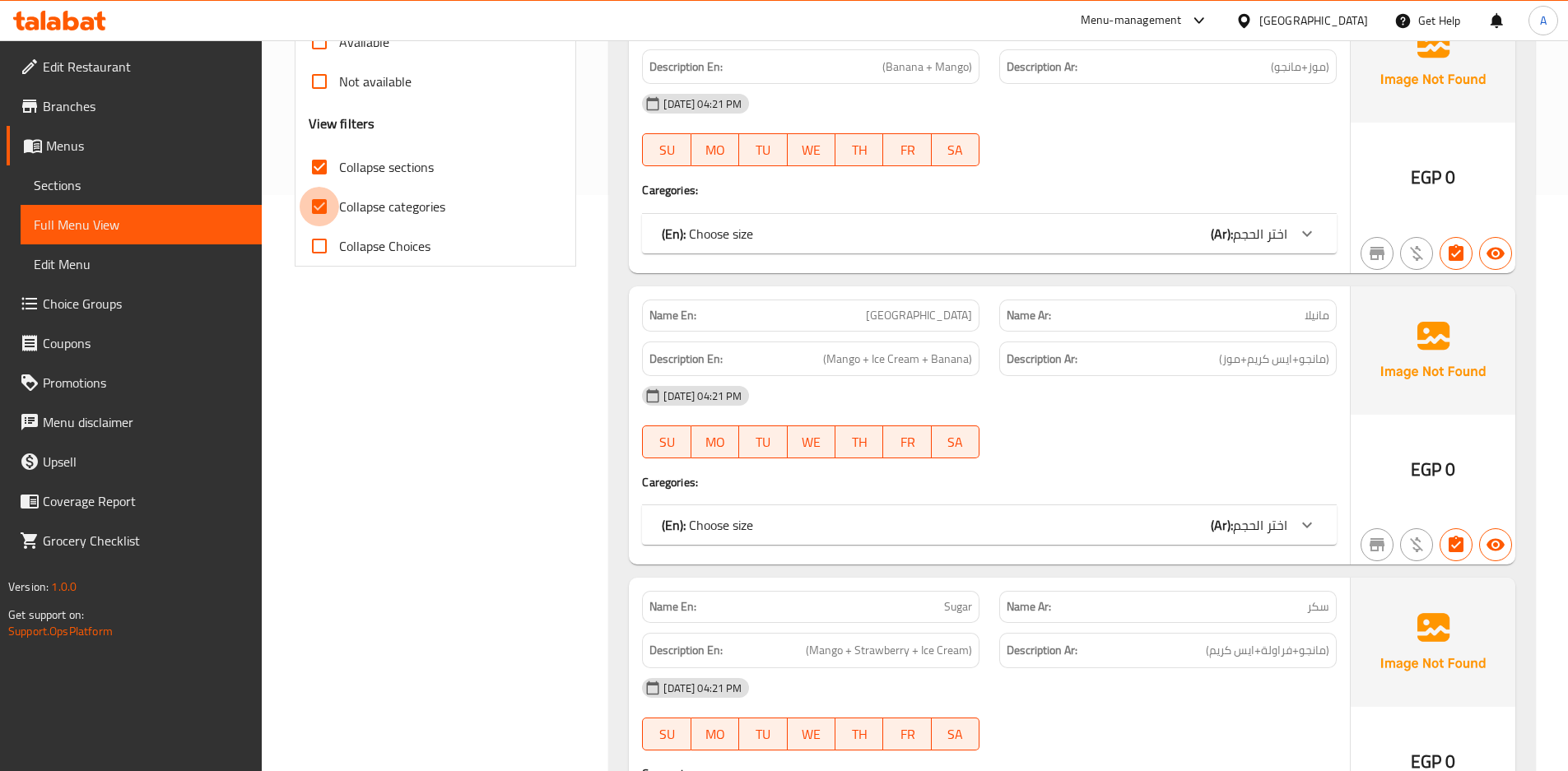
click at [320, 204] on input "Collapse categories" at bounding box center [319, 206] width 39 height 39
checkbox input "false"
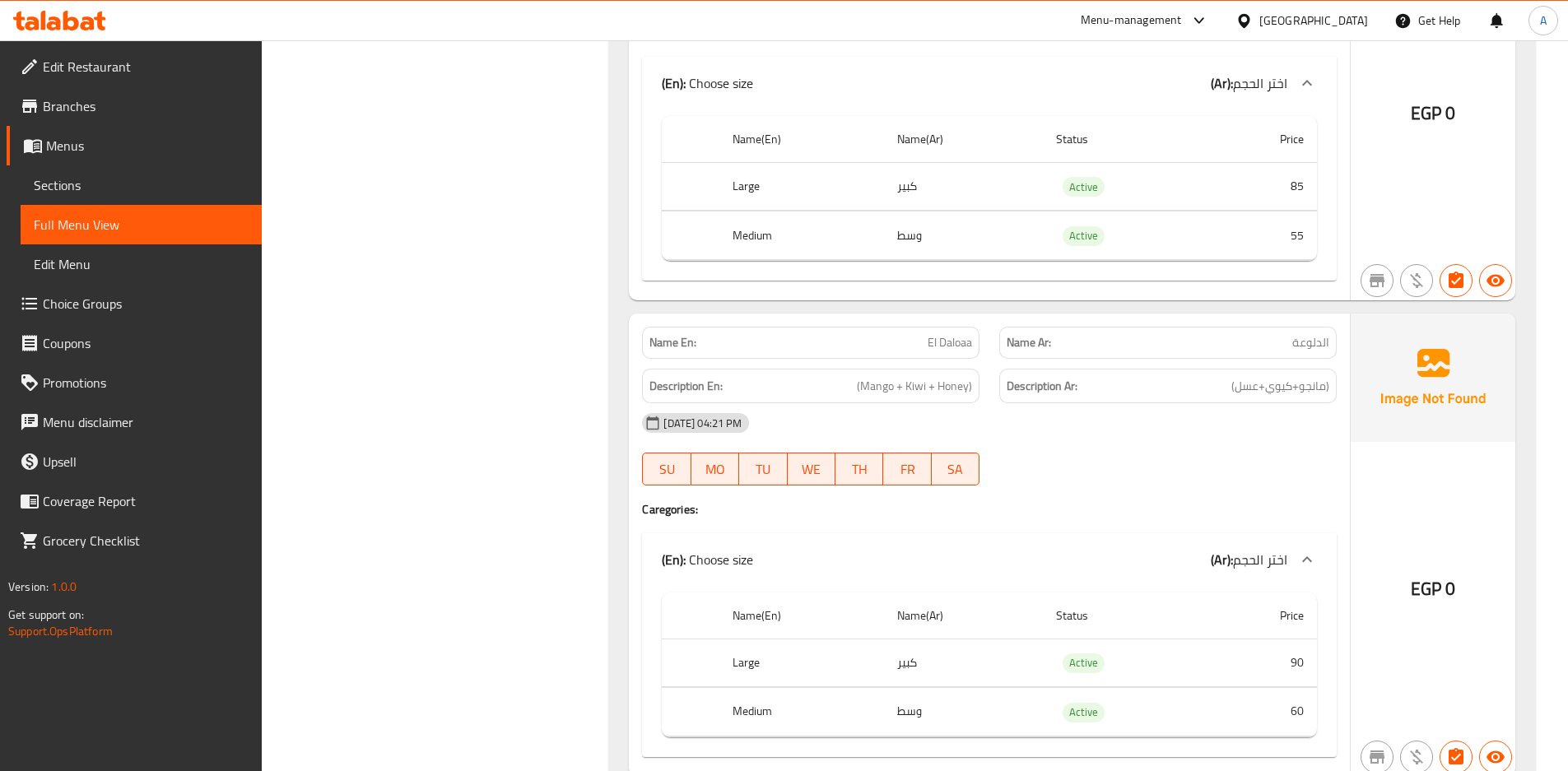
scroll to position [0, 0]
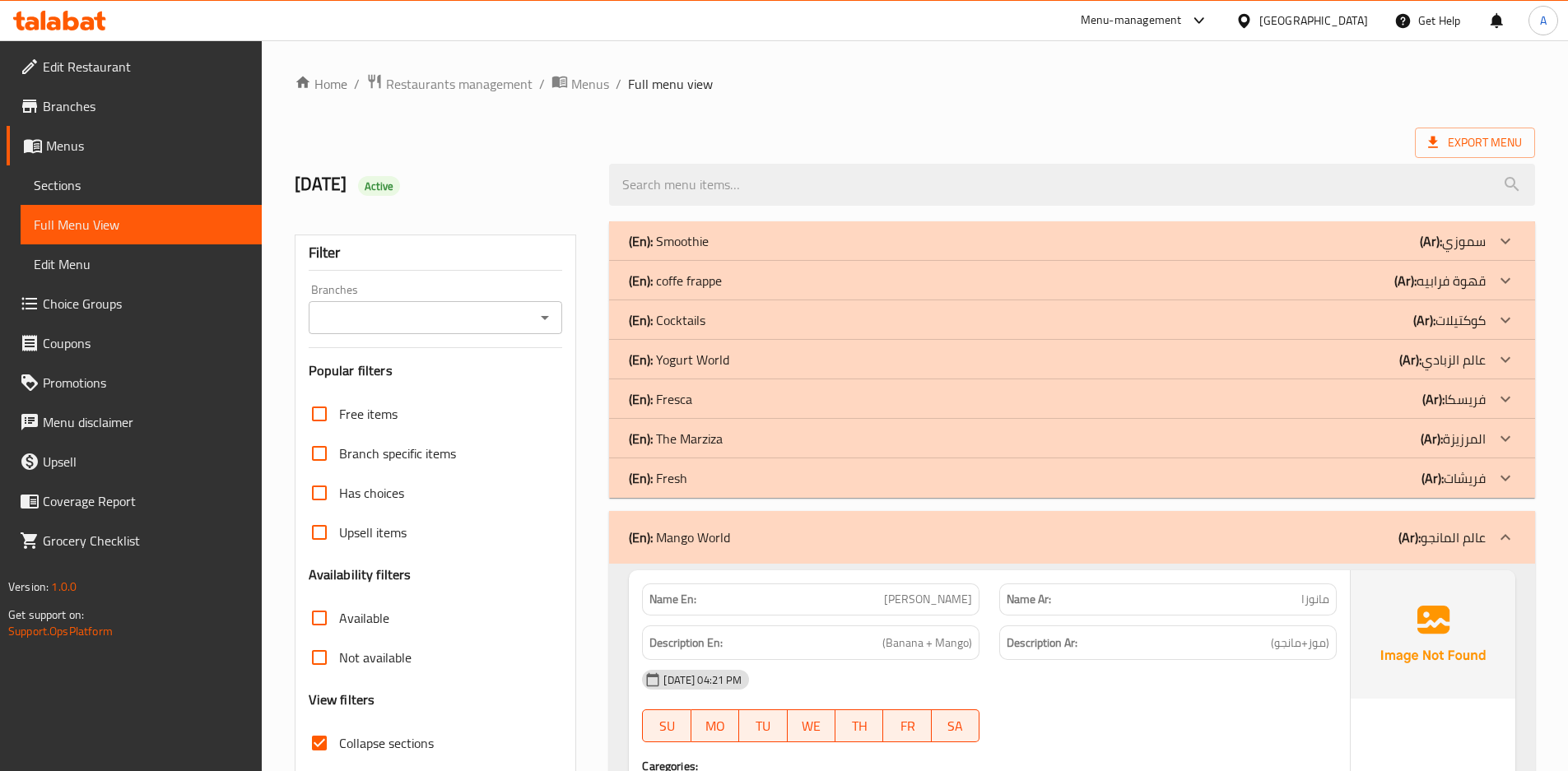
click at [701, 543] on p "(En): Mango World" at bounding box center [679, 537] width 101 height 20
